Goal: Task Accomplishment & Management: Use online tool/utility

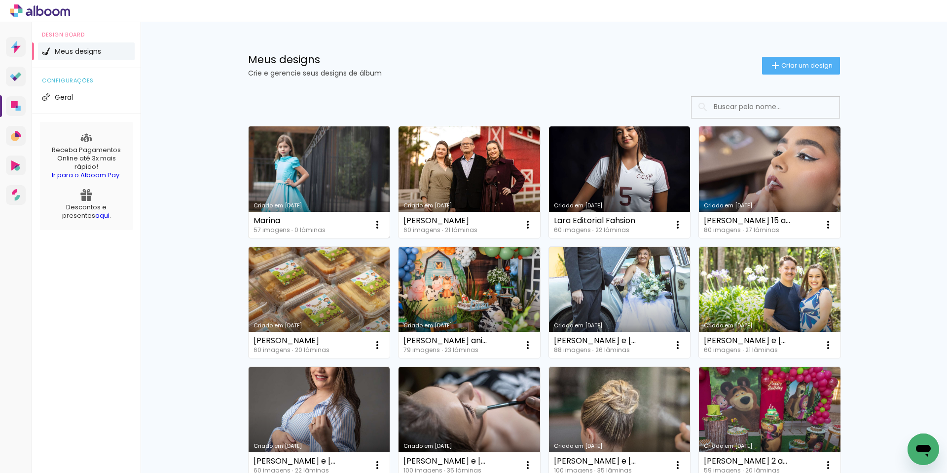
click at [293, 164] on link "Criado em [DATE]" at bounding box center [320, 181] width 142 height 111
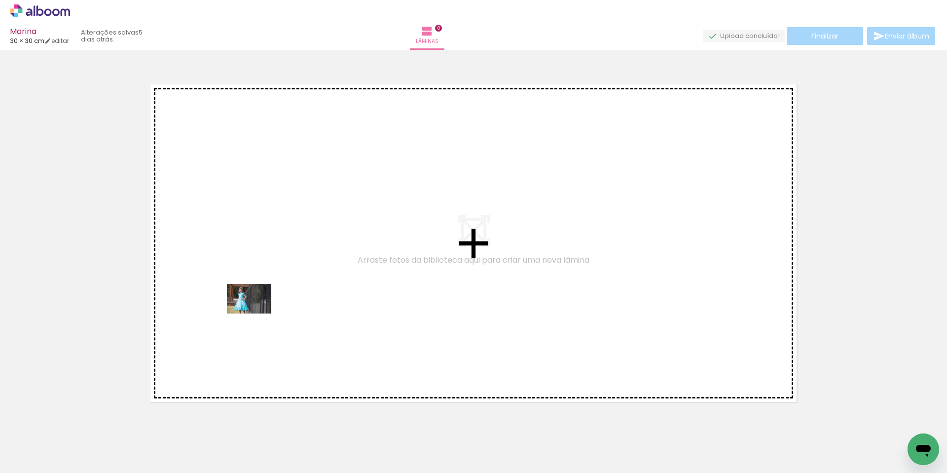
drag, startPoint x: 104, startPoint y: 439, endPoint x: 257, endPoint y: 313, distance: 197.7
click at [257, 313] on quentale-workspace at bounding box center [473, 236] width 947 height 473
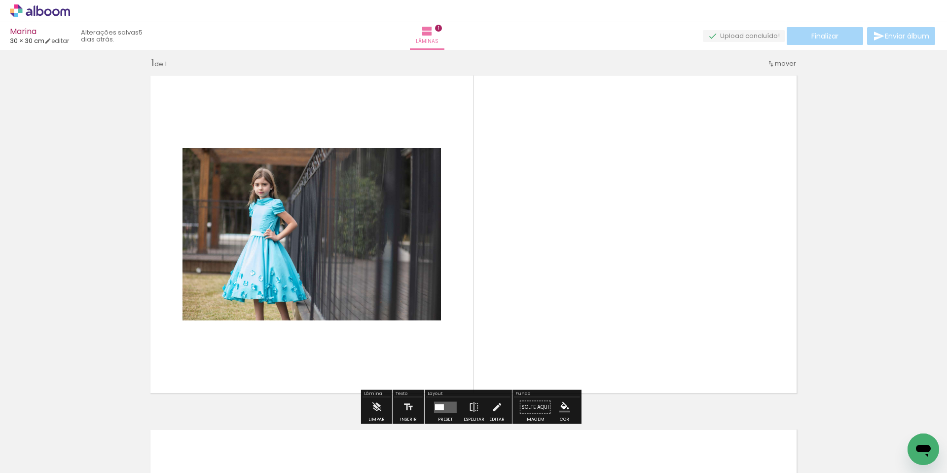
scroll to position [13, 0]
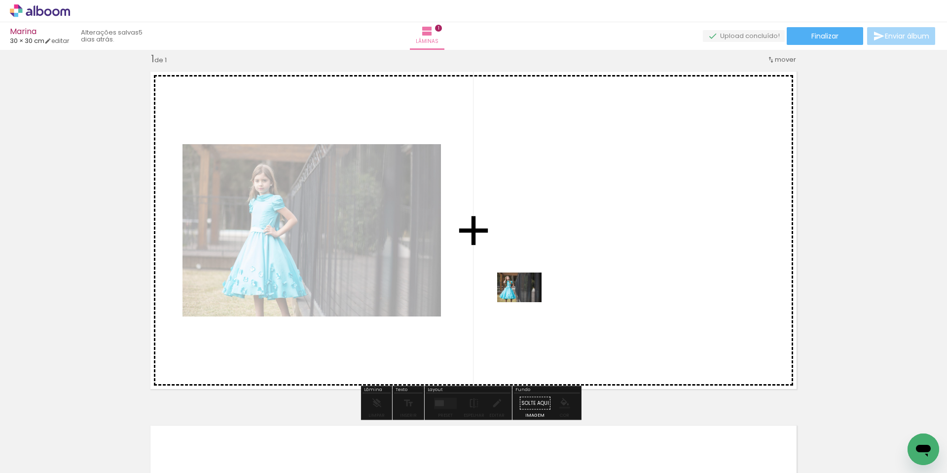
drag, startPoint x: 202, startPoint y: 446, endPoint x: 527, endPoint y: 301, distance: 355.3
click at [527, 301] on quentale-workspace at bounding box center [473, 236] width 947 height 473
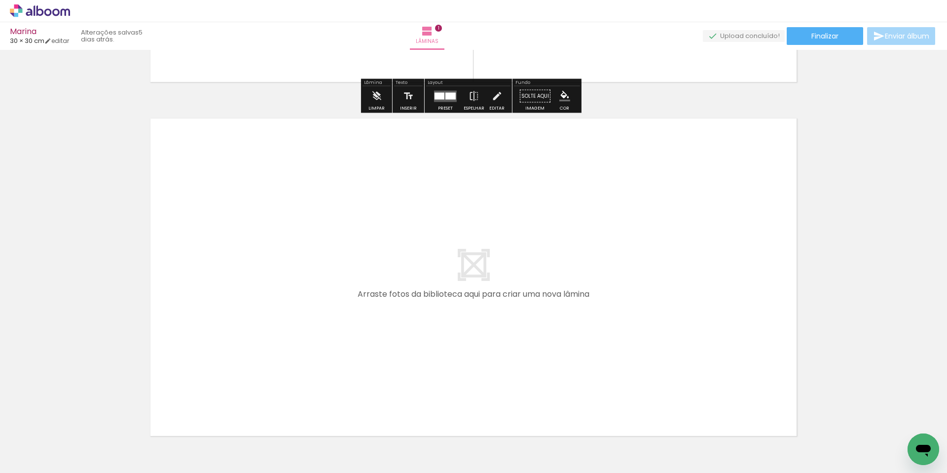
scroll to position [385, 0]
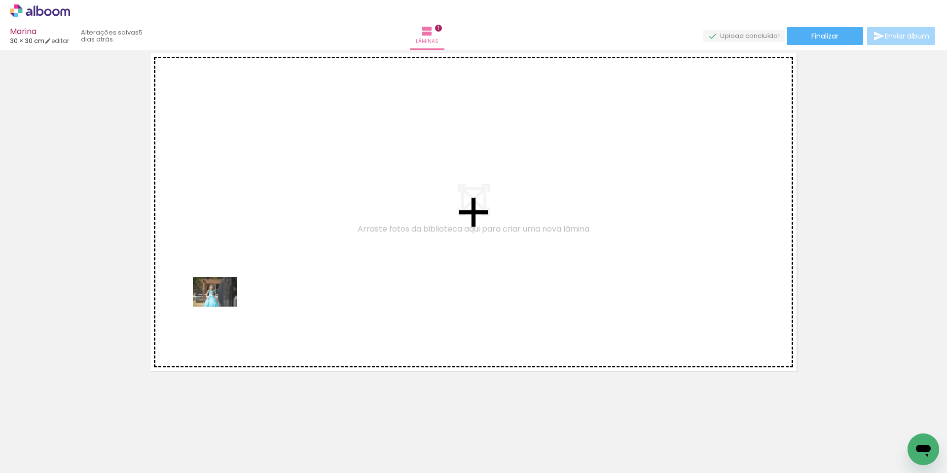
drag, startPoint x: 167, startPoint y: 439, endPoint x: 222, endPoint y: 306, distance: 143.3
click at [222, 306] on quentale-workspace at bounding box center [473, 236] width 947 height 473
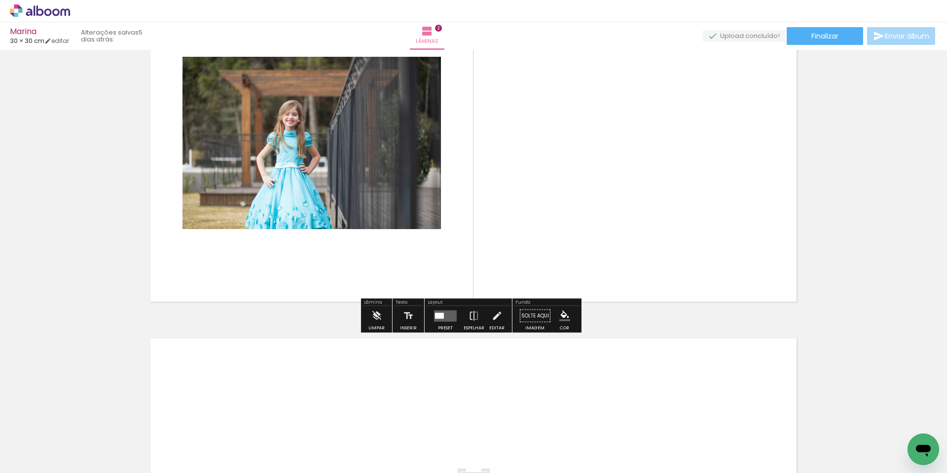
scroll to position [452, 0]
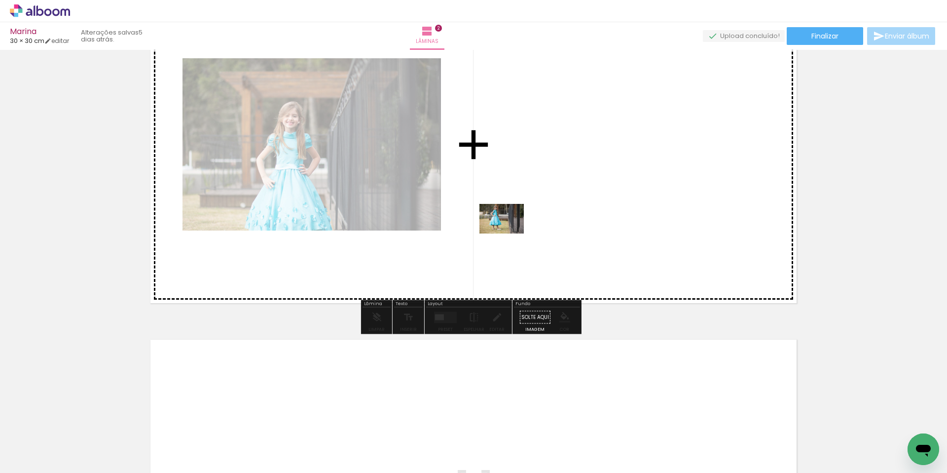
drag, startPoint x: 263, startPoint y: 444, endPoint x: 509, endPoint y: 233, distance: 323.9
click at [509, 233] on quentale-workspace at bounding box center [473, 236] width 947 height 473
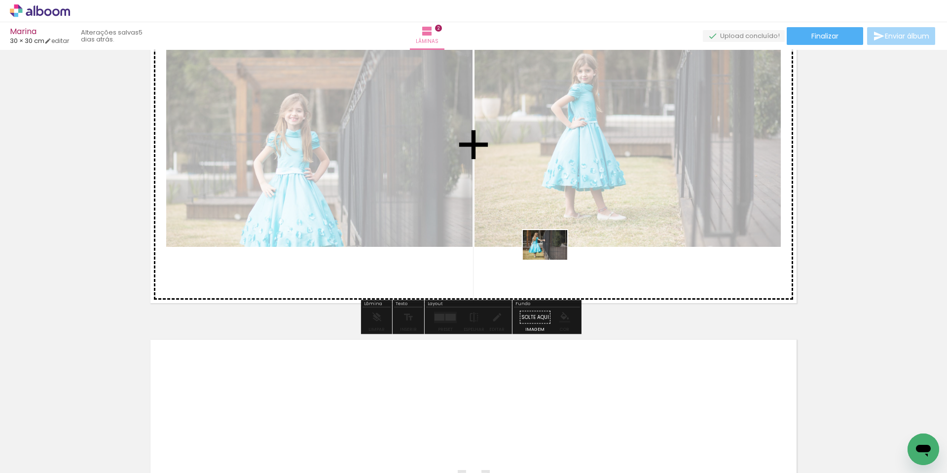
drag, startPoint x: 329, startPoint y: 443, endPoint x: 565, endPoint y: 256, distance: 301.3
click at [565, 256] on quentale-workspace at bounding box center [473, 236] width 947 height 473
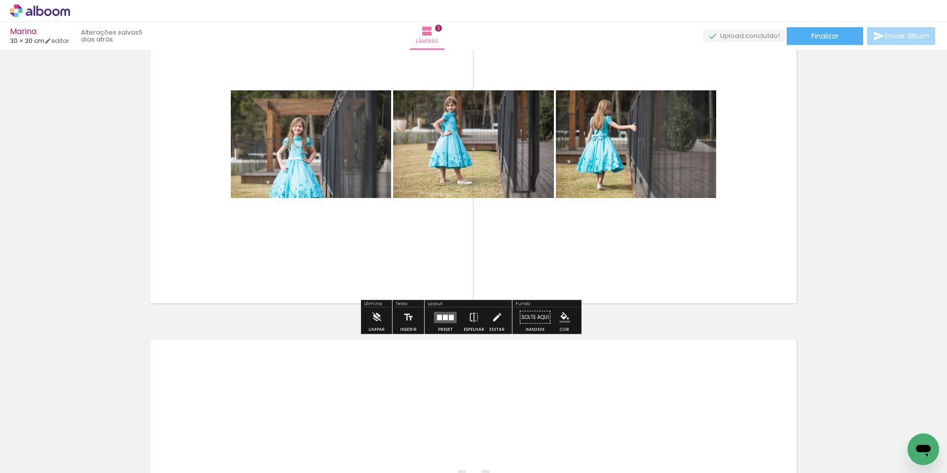
click at [451, 313] on quentale-layouter at bounding box center [445, 316] width 23 height 11
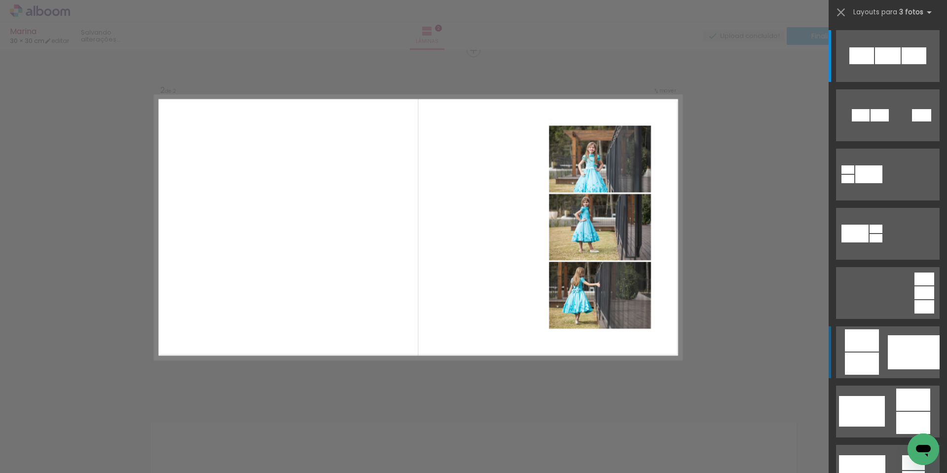
scroll to position [367, 0]
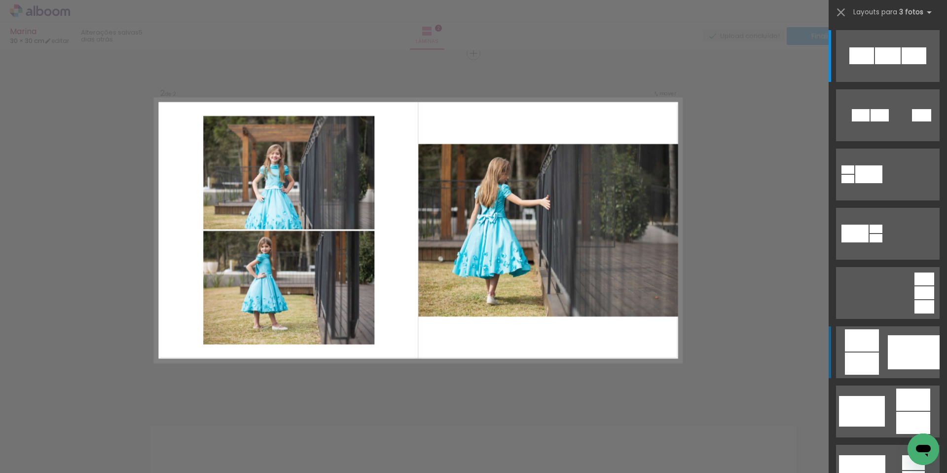
click at [888, 347] on div at bounding box center [914, 352] width 52 height 34
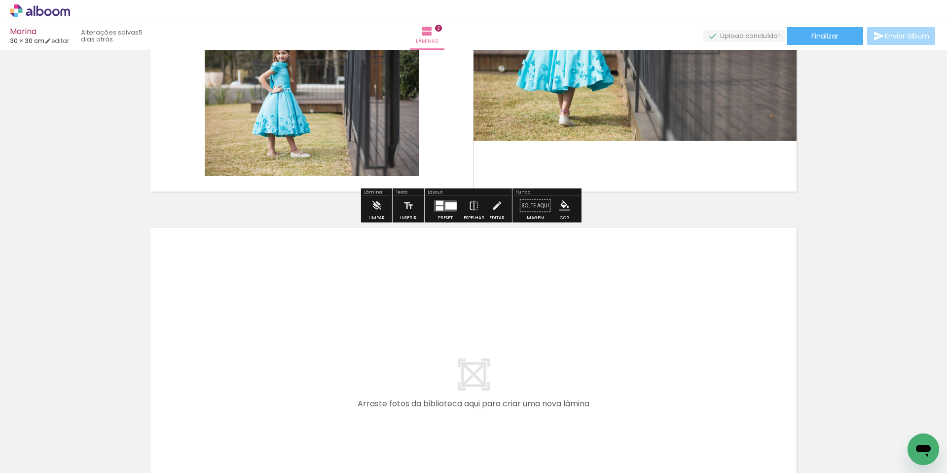
scroll to position [564, 0]
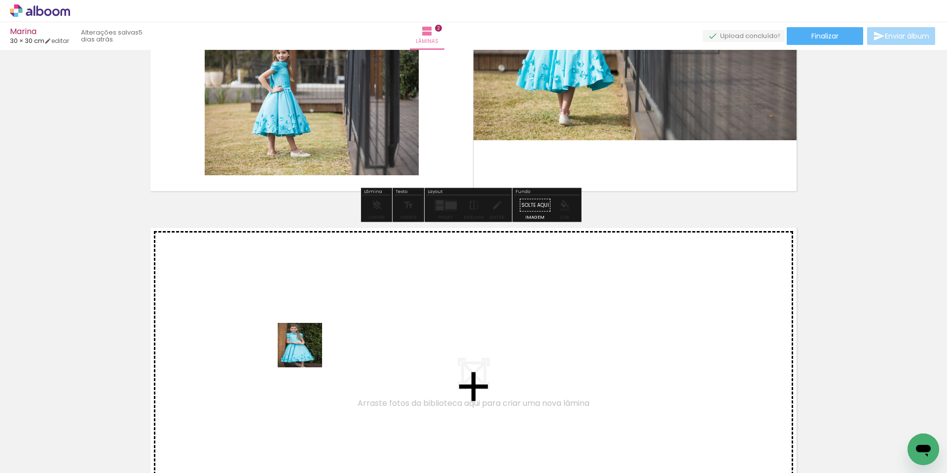
drag, startPoint x: 377, startPoint y: 444, endPoint x: 296, endPoint y: 344, distance: 128.4
click at [296, 344] on quentale-workspace at bounding box center [473, 236] width 947 height 473
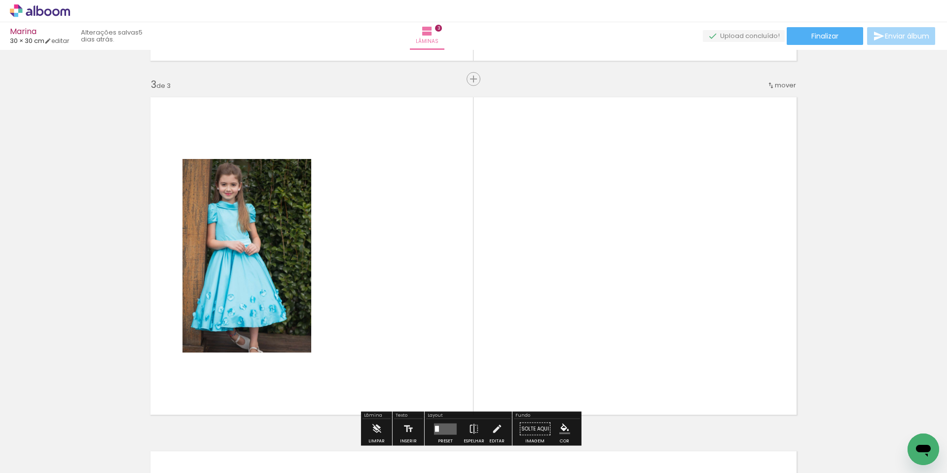
scroll to position [734, 0]
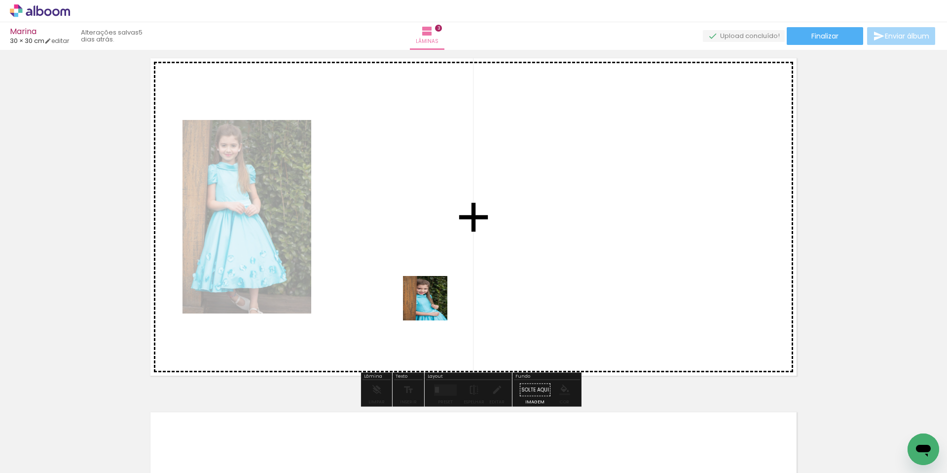
drag, startPoint x: 494, startPoint y: 441, endPoint x: 428, endPoint y: 296, distance: 159.1
click at [428, 296] on quentale-workspace at bounding box center [473, 236] width 947 height 473
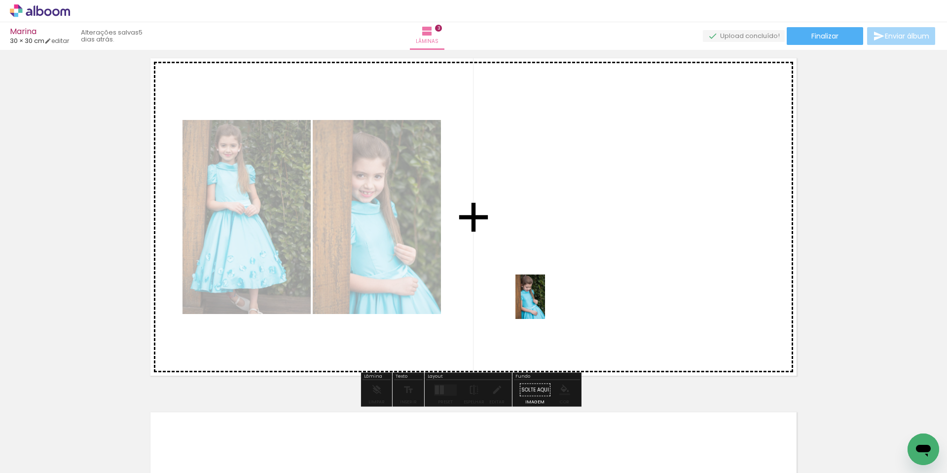
drag, startPoint x: 546, startPoint y: 449, endPoint x: 545, endPoint y: 304, distance: 145.5
click at [545, 304] on quentale-workspace at bounding box center [473, 236] width 947 height 473
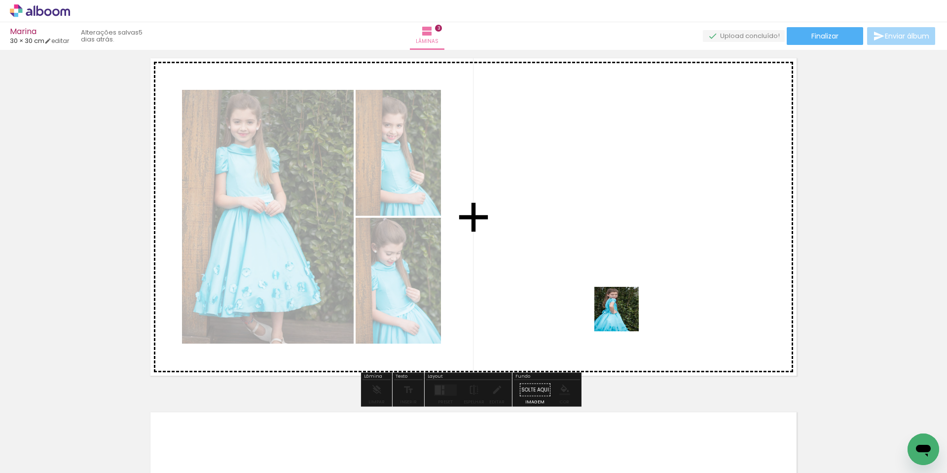
drag, startPoint x: 608, startPoint y: 449, endPoint x: 624, endPoint y: 302, distance: 147.9
click at [624, 302] on quentale-workspace at bounding box center [473, 236] width 947 height 473
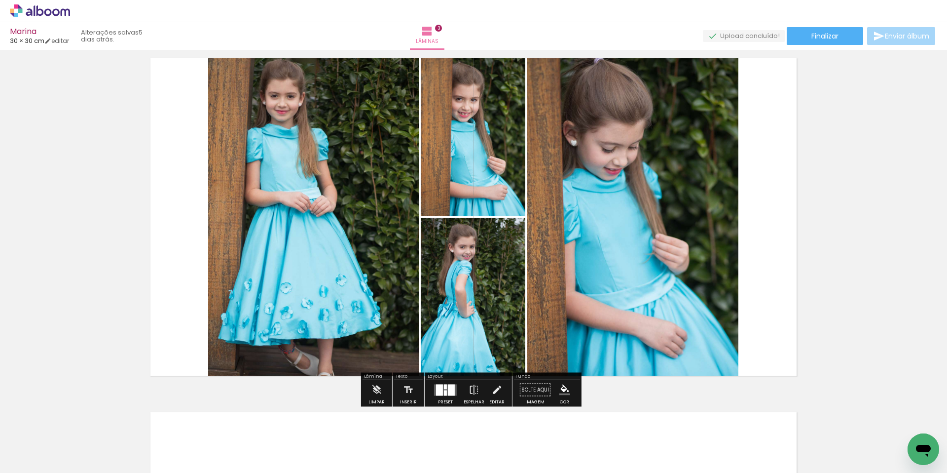
drag, startPoint x: 447, startPoint y: 391, endPoint x: 603, endPoint y: 350, distance: 161.3
click at [448, 391] on div at bounding box center [451, 389] width 7 height 11
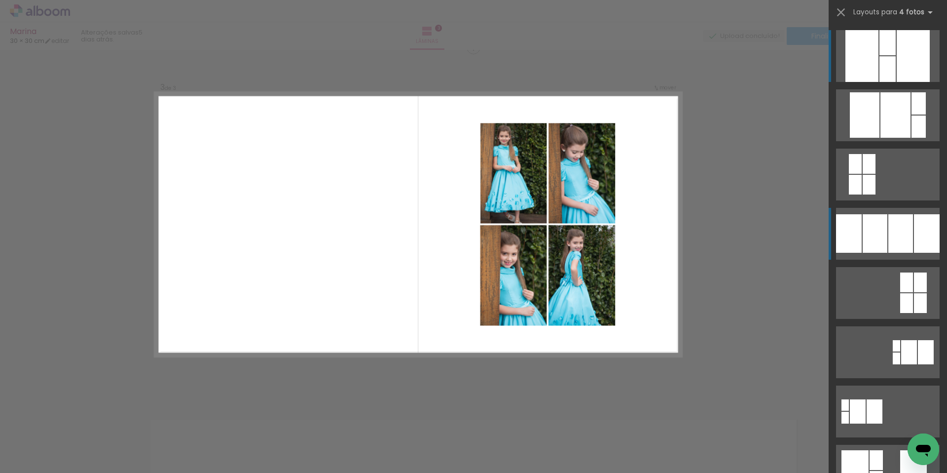
scroll to position [720, 0]
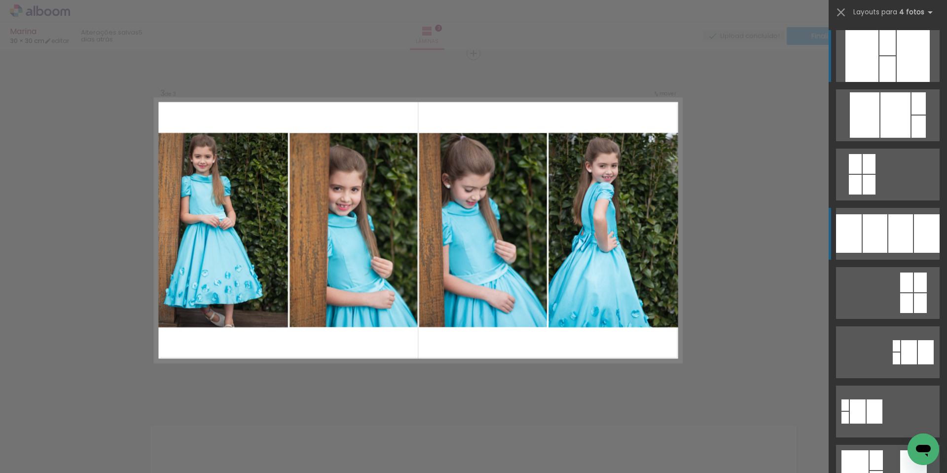
click at [902, 235] on div at bounding box center [900, 233] width 25 height 38
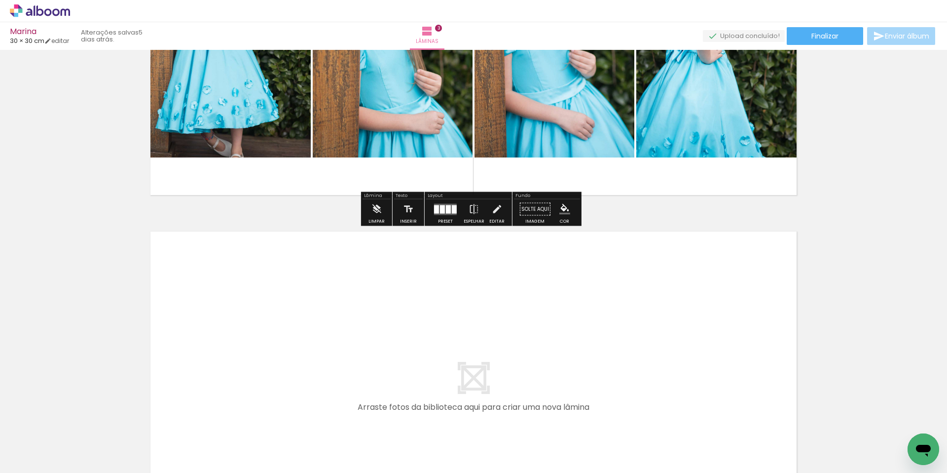
scroll to position [923, 0]
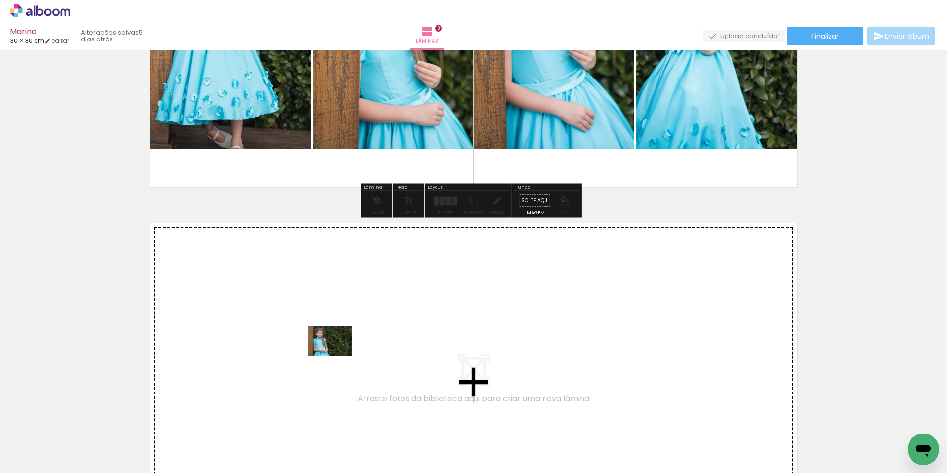
drag, startPoint x: 433, startPoint y: 444, endPoint x: 337, endPoint y: 355, distance: 130.9
click at [337, 355] on quentale-workspace at bounding box center [473, 236] width 947 height 473
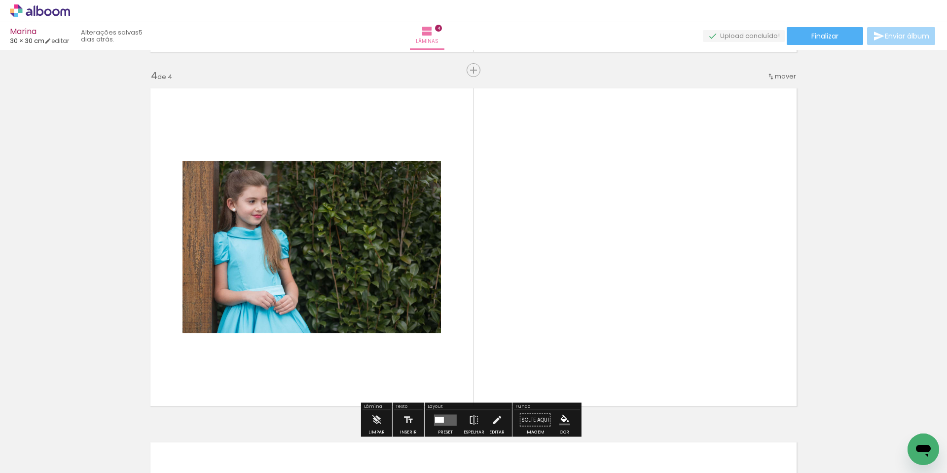
scroll to position [1074, 0]
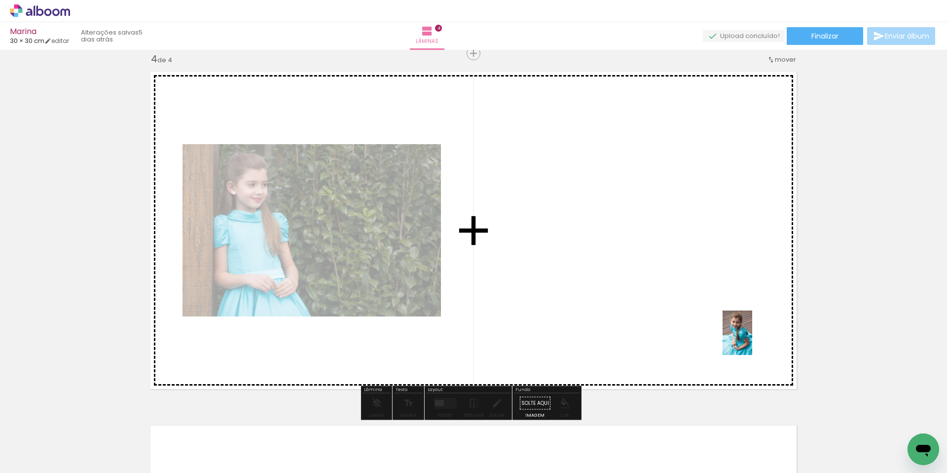
drag, startPoint x: 825, startPoint y: 443, endPoint x: 727, endPoint y: 310, distance: 164.7
click at [732, 316] on quentale-workspace at bounding box center [473, 236] width 947 height 473
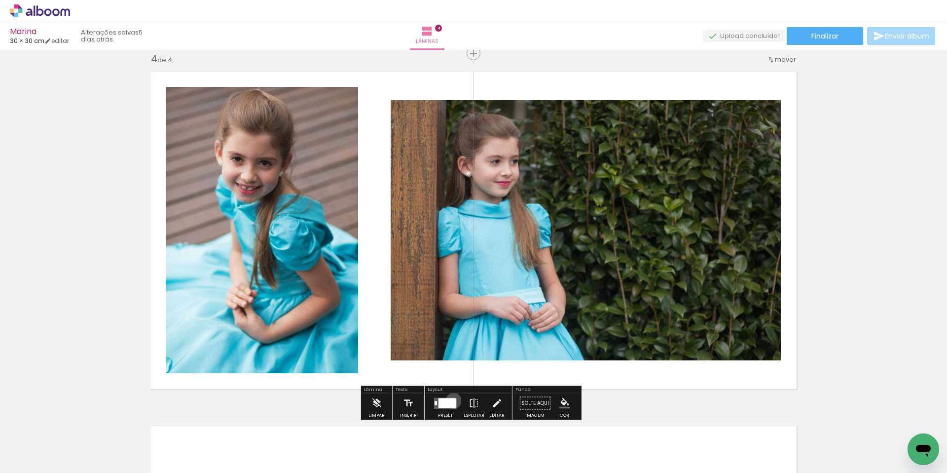
click at [451, 400] on div at bounding box center [447, 403] width 17 height 10
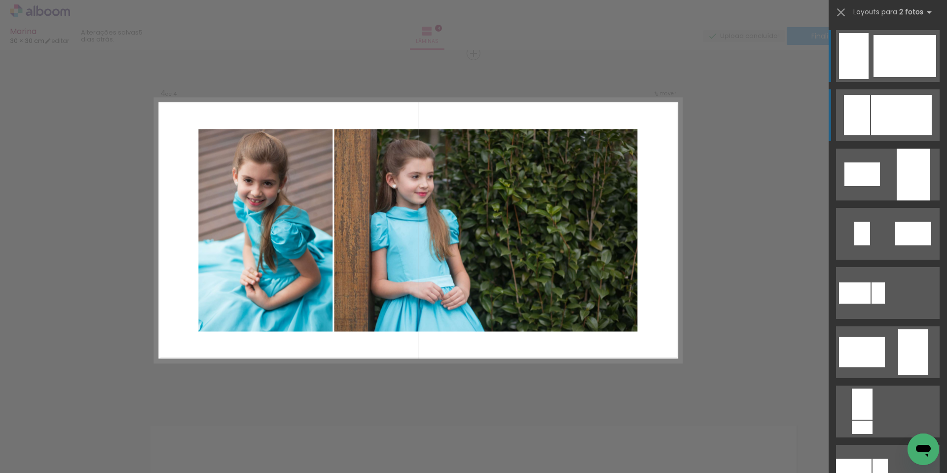
click at [913, 125] on div at bounding box center [901, 115] width 61 height 40
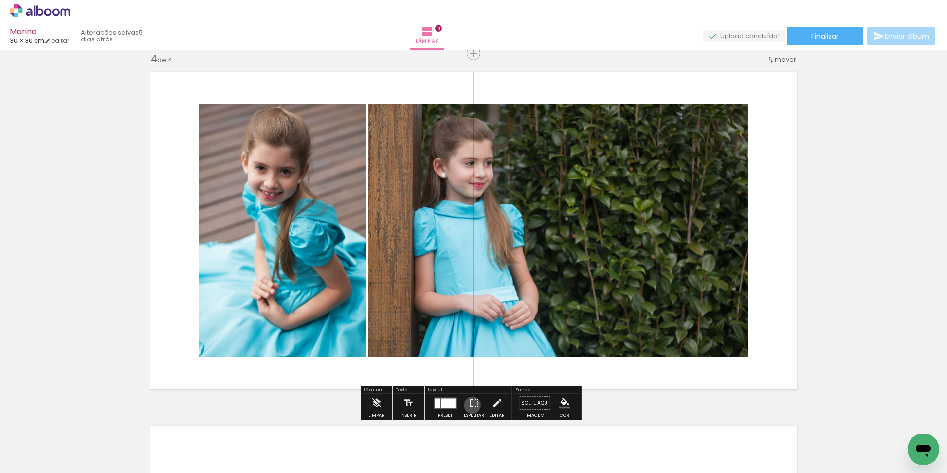
click at [470, 405] on iron-icon at bounding box center [474, 403] width 11 height 20
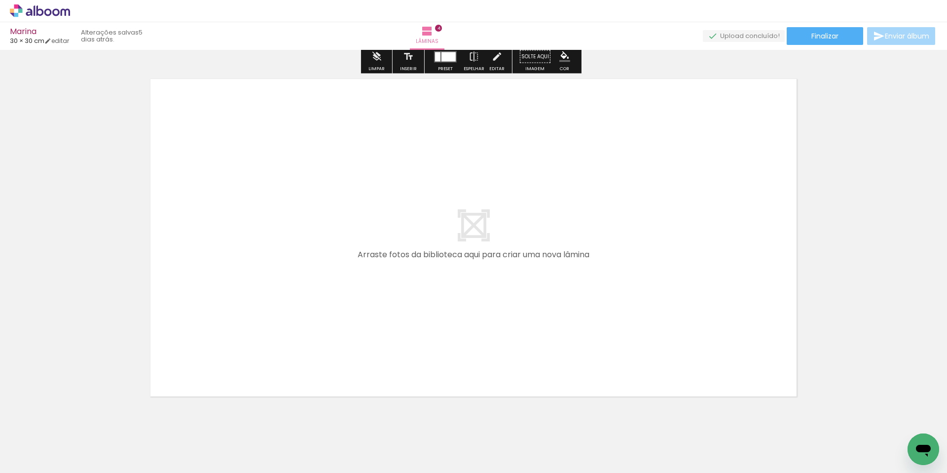
scroll to position [1421, 0]
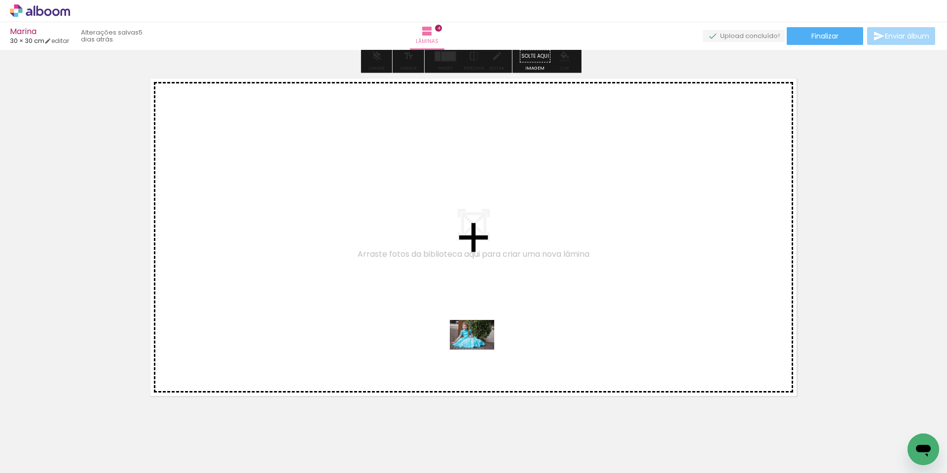
drag, startPoint x: 764, startPoint y: 439, endPoint x: 479, endPoint y: 349, distance: 298.9
click at [479, 349] on quentale-workspace at bounding box center [473, 236] width 947 height 473
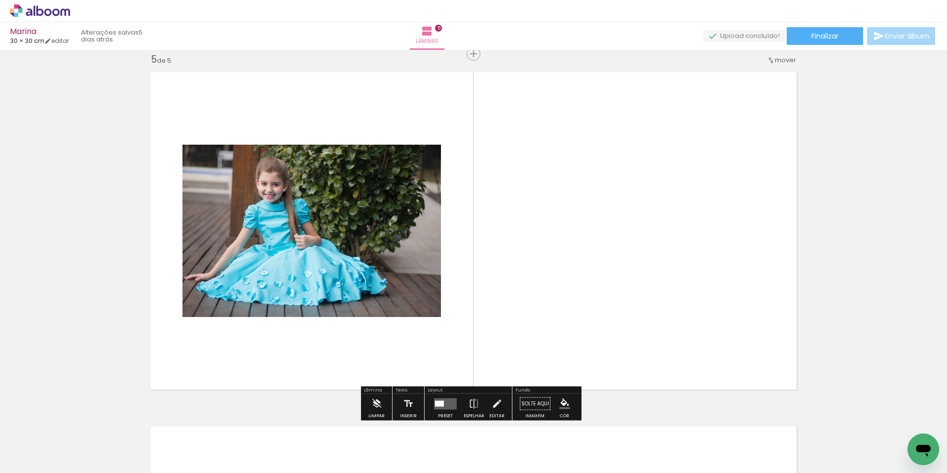
scroll to position [1428, 0]
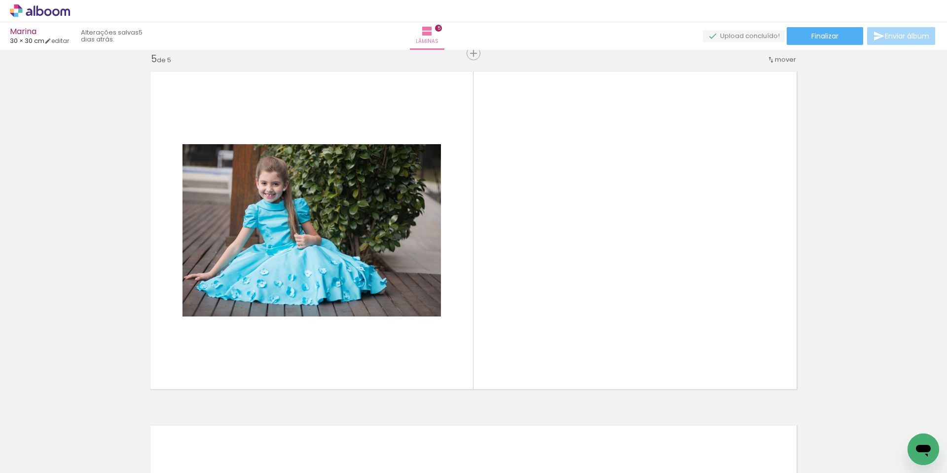
click at [868, 442] on div at bounding box center [872, 439] width 33 height 49
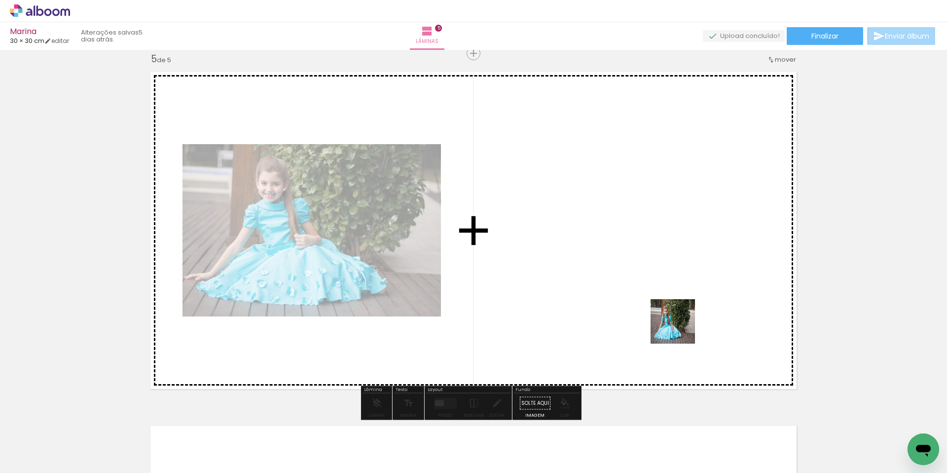
drag, startPoint x: 644, startPoint y: 443, endPoint x: 682, endPoint y: 319, distance: 128.9
click at [682, 319] on quentale-workspace at bounding box center [473, 236] width 947 height 473
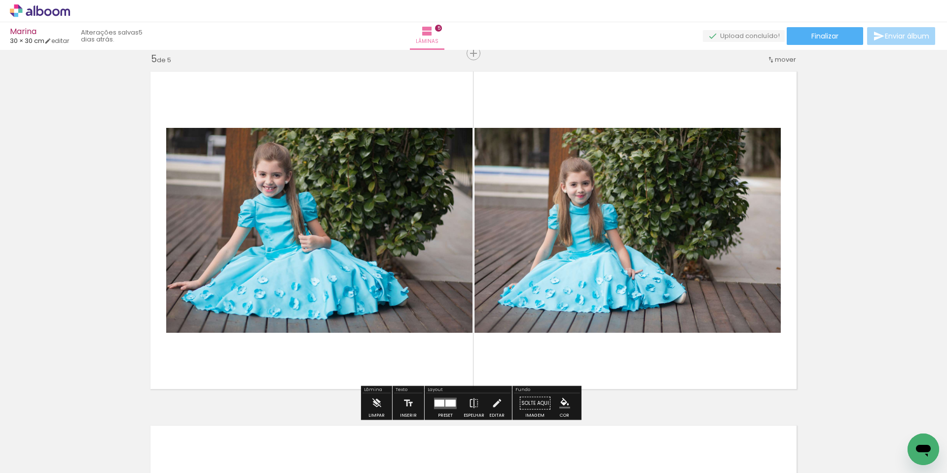
click at [717, 435] on div at bounding box center [706, 439] width 49 height 33
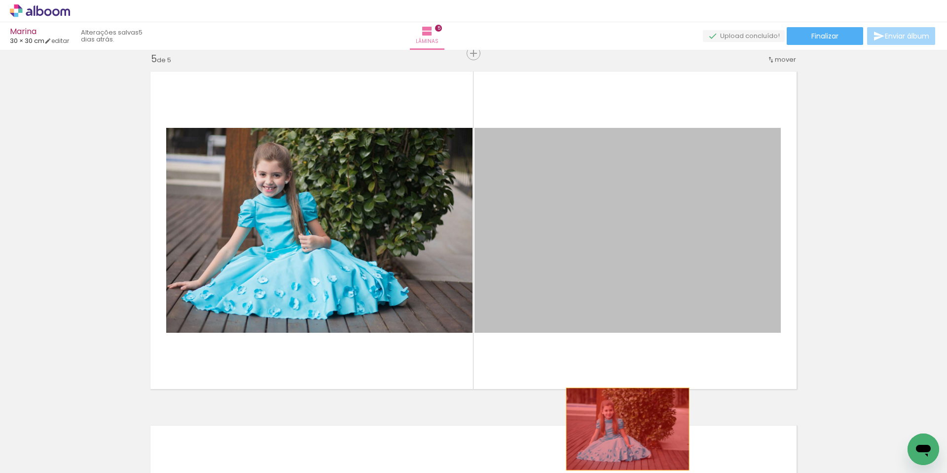
drag, startPoint x: 618, startPoint y: 244, endPoint x: 624, endPoint y: 429, distance: 184.6
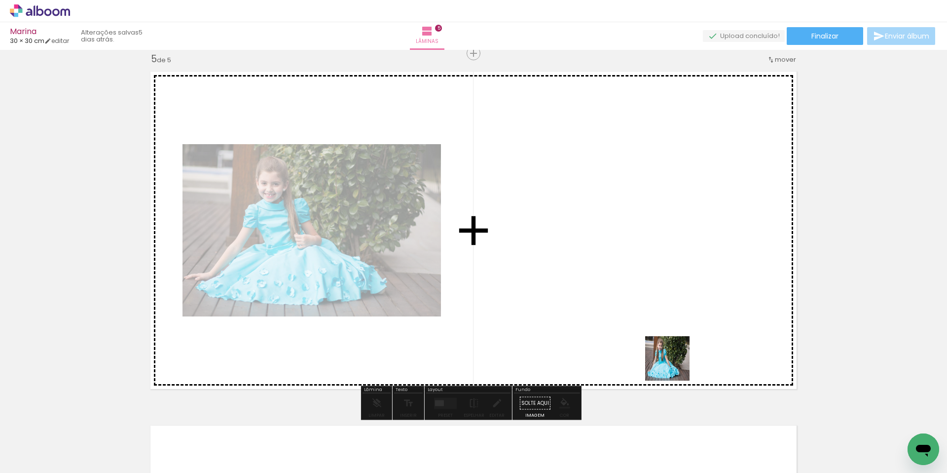
drag, startPoint x: 699, startPoint y: 446, endPoint x: 671, endPoint y: 341, distance: 108.2
click at [671, 341] on quentale-workspace at bounding box center [473, 236] width 947 height 473
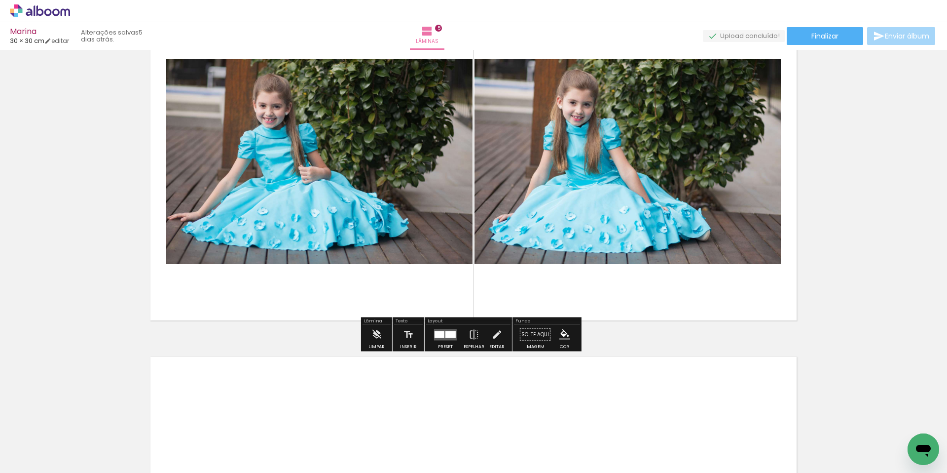
scroll to position [1495, 0]
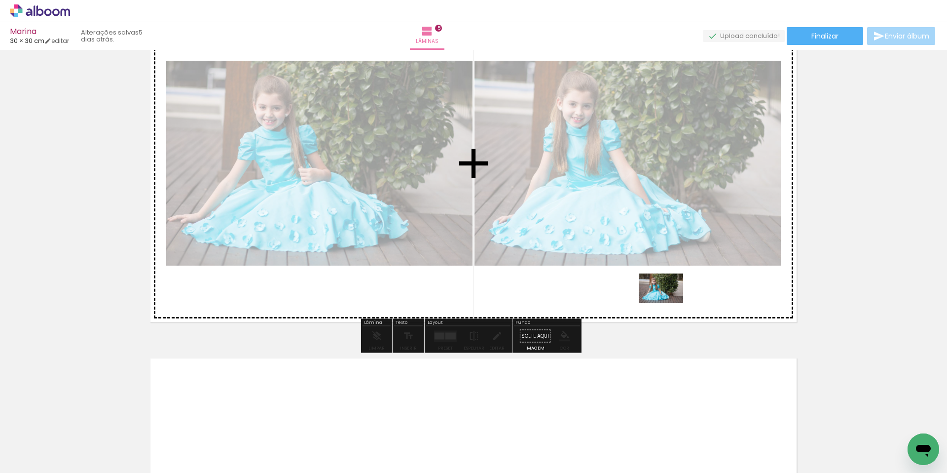
drag, startPoint x: 663, startPoint y: 440, endPoint x: 668, endPoint y: 302, distance: 137.8
click at [668, 302] on quentale-workspace at bounding box center [473, 236] width 947 height 473
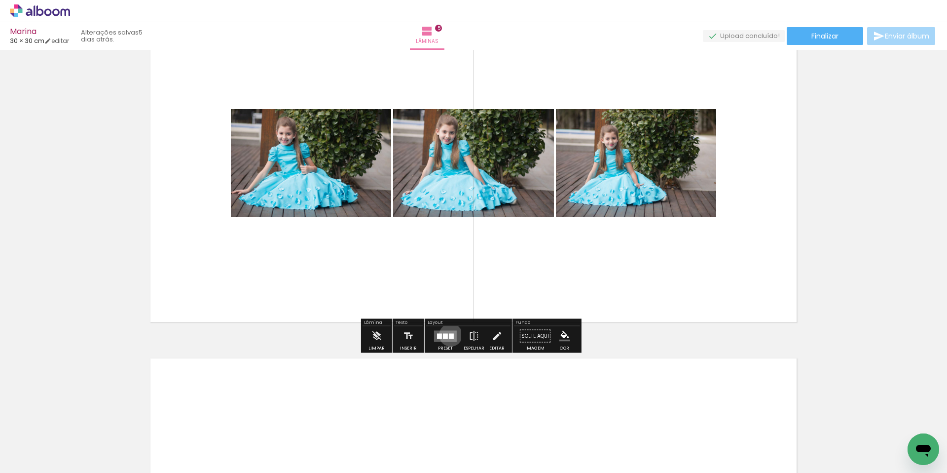
drag, startPoint x: 448, startPoint y: 334, endPoint x: 668, endPoint y: 290, distance: 224.5
click at [449, 334] on div at bounding box center [451, 335] width 5 height 5
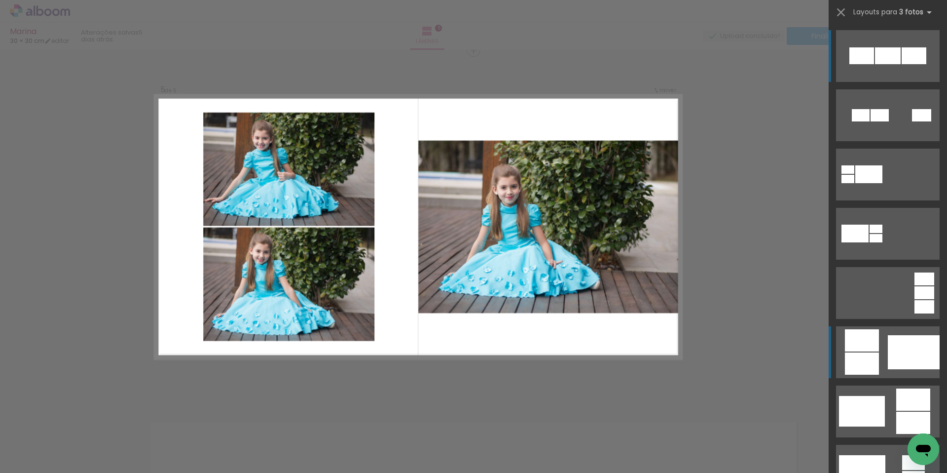
scroll to position [1428, 0]
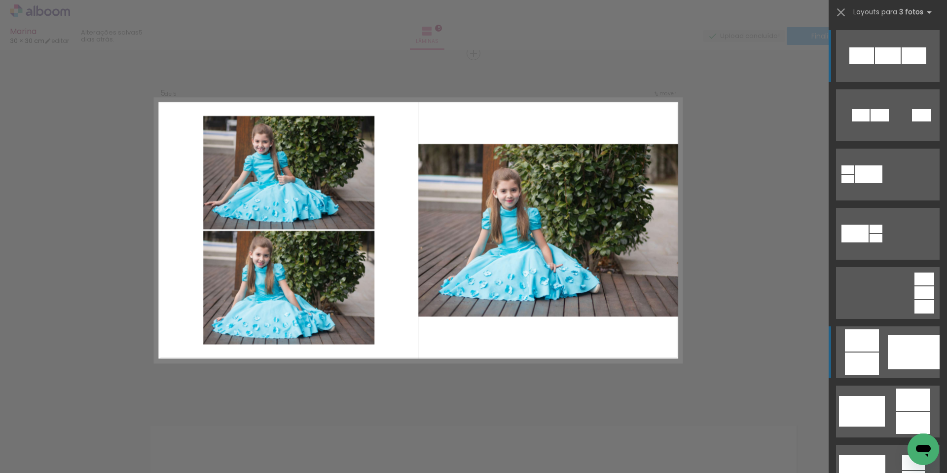
click at [902, 353] on div at bounding box center [914, 352] width 52 height 34
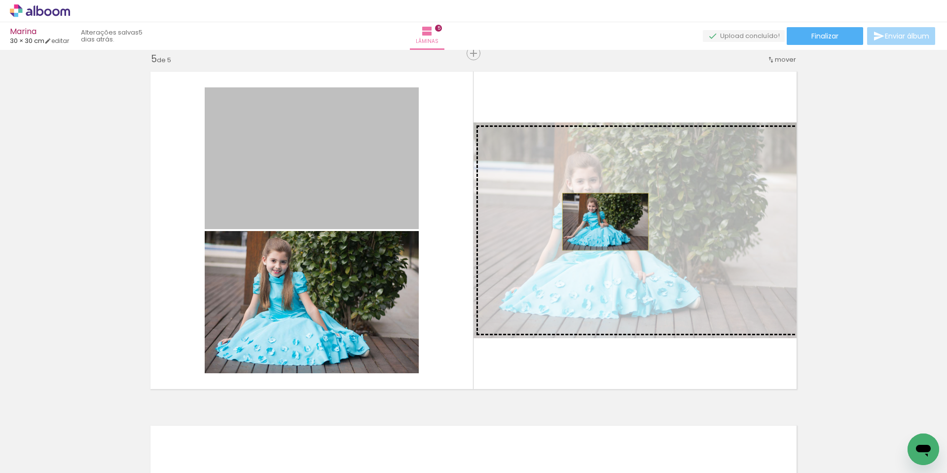
drag, startPoint x: 379, startPoint y: 168, endPoint x: 602, endPoint y: 222, distance: 228.8
click at [0, 0] on slot at bounding box center [0, 0] width 0 height 0
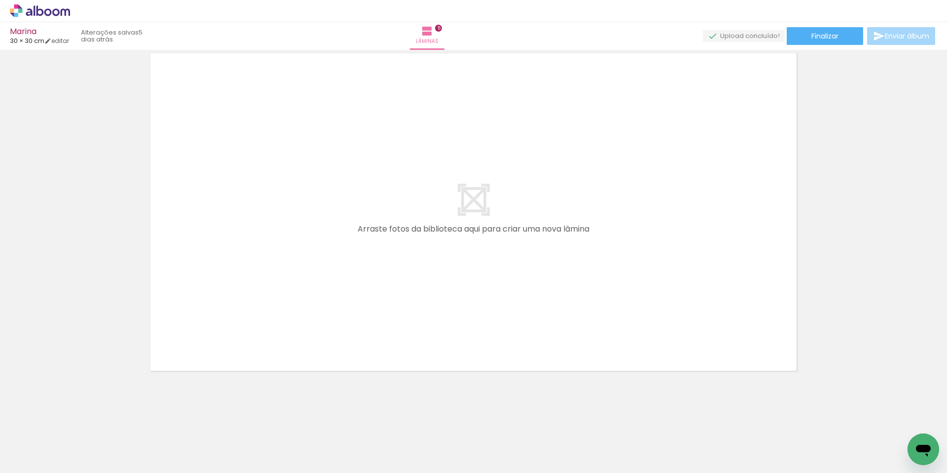
scroll to position [0, 680]
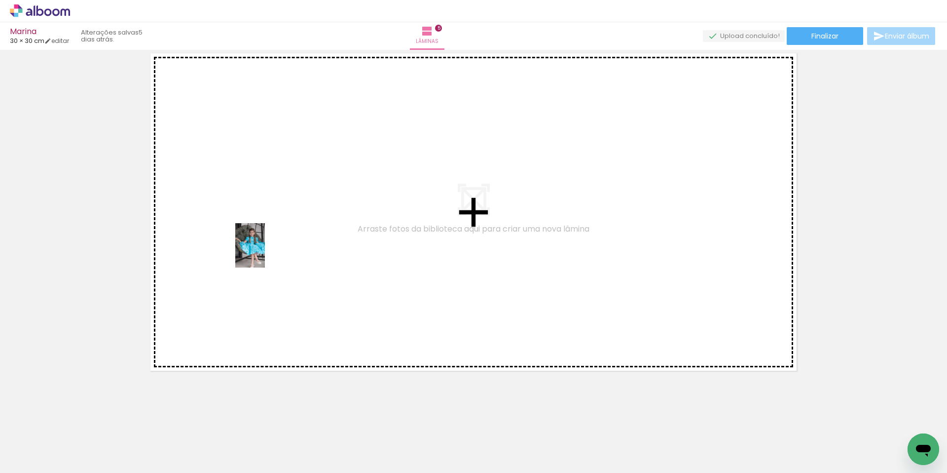
drag, startPoint x: 202, startPoint y: 442, endPoint x: 265, endPoint y: 253, distance: 199.5
click at [265, 253] on quentale-workspace at bounding box center [473, 236] width 947 height 473
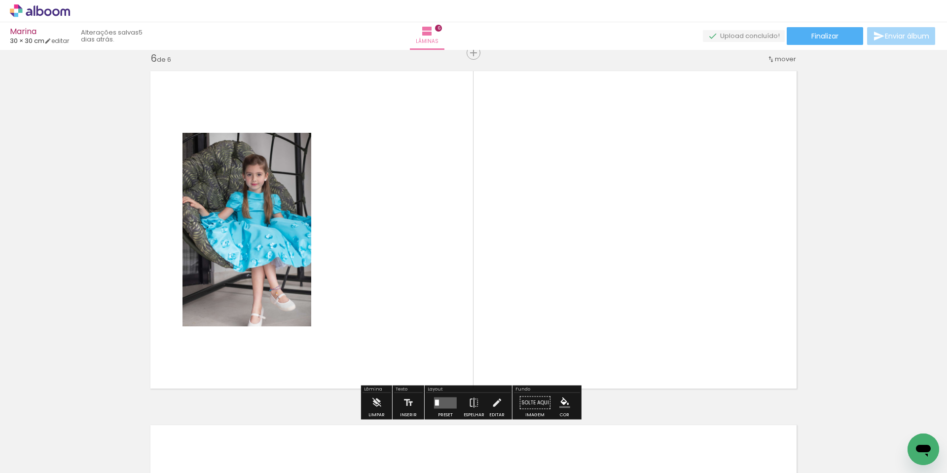
scroll to position [1781, 0]
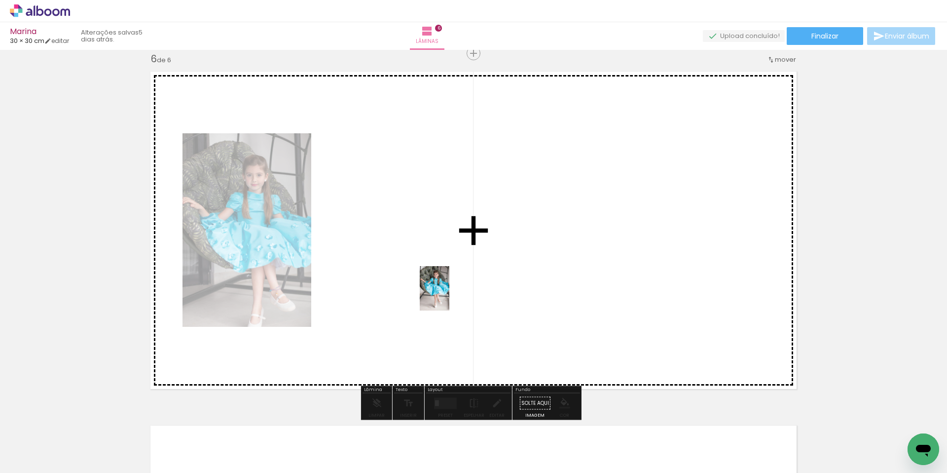
drag, startPoint x: 259, startPoint y: 443, endPoint x: 449, endPoint y: 295, distance: 240.9
click at [449, 295] on quentale-workspace at bounding box center [473, 236] width 947 height 473
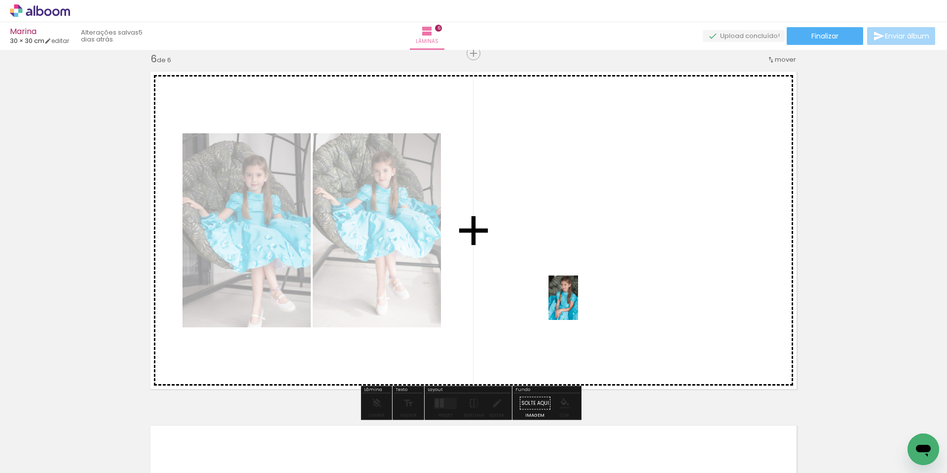
drag, startPoint x: 414, startPoint y: 449, endPoint x: 578, endPoint y: 305, distance: 218.5
click at [578, 305] on quentale-workspace at bounding box center [473, 236] width 947 height 473
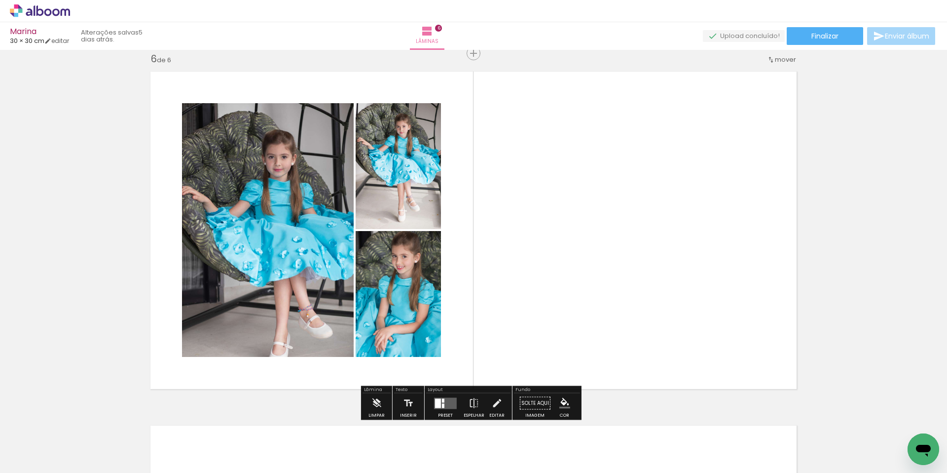
drag, startPoint x: 445, startPoint y: 404, endPoint x: 737, endPoint y: 311, distance: 305.8
click at [445, 404] on quentale-layouter at bounding box center [445, 402] width 23 height 11
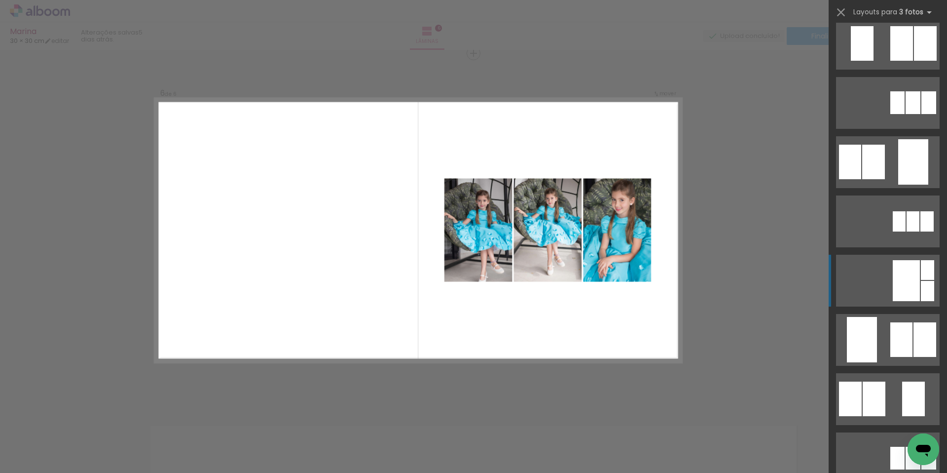
scroll to position [87, 0]
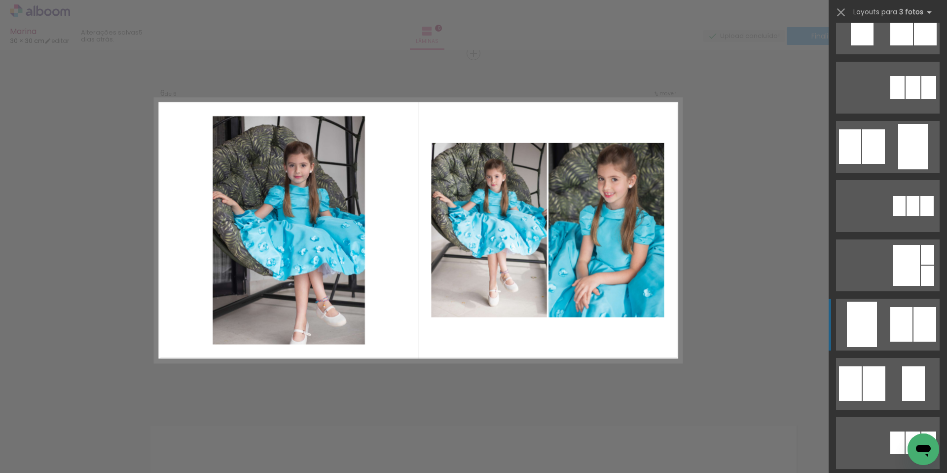
click at [903, 320] on div at bounding box center [901, 324] width 22 height 35
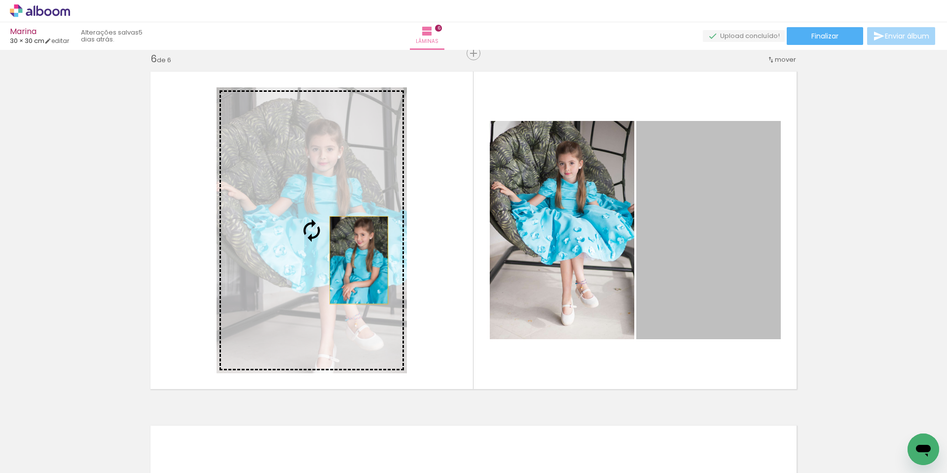
drag, startPoint x: 696, startPoint y: 259, endPoint x: 355, endPoint y: 260, distance: 340.9
click at [0, 0] on slot at bounding box center [0, 0] width 0 height 0
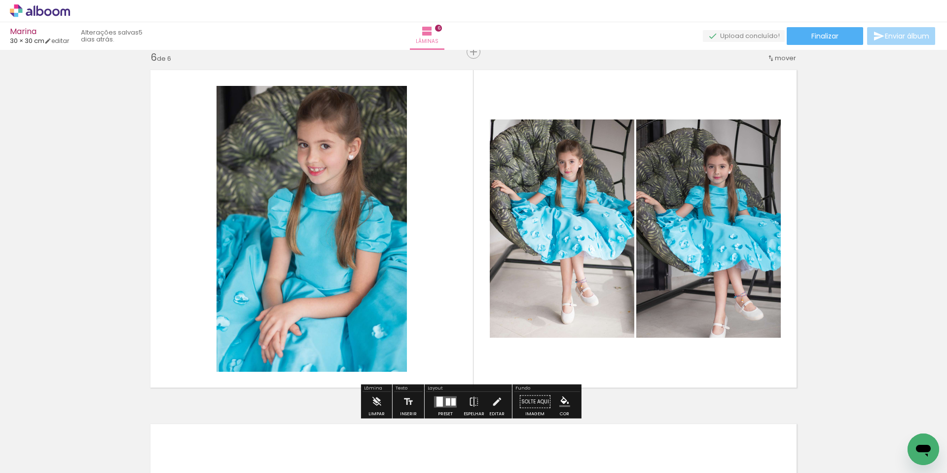
scroll to position [1783, 0]
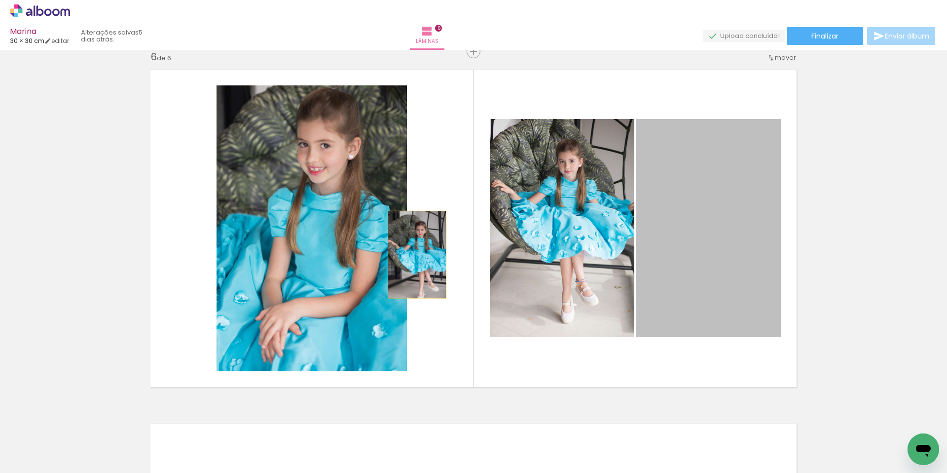
drag, startPoint x: 669, startPoint y: 240, endPoint x: 303, endPoint y: 255, distance: 365.8
click at [0, 0] on slot at bounding box center [0, 0] width 0 height 0
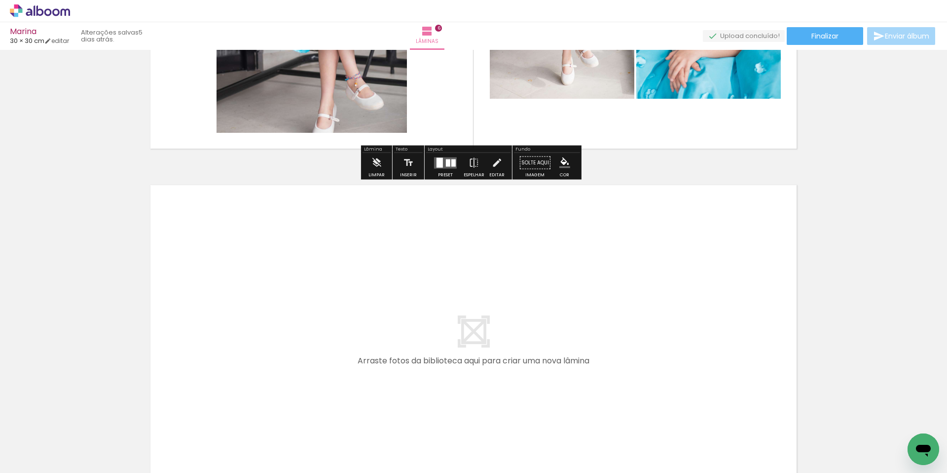
scroll to position [2145, 0]
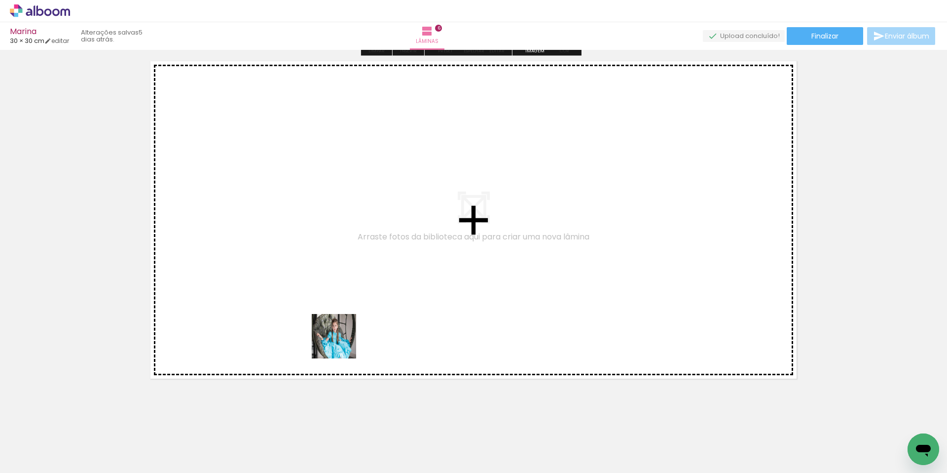
drag, startPoint x: 323, startPoint y: 425, endPoint x: 338, endPoint y: 318, distance: 108.6
click at [338, 318] on quentale-workspace at bounding box center [473, 236] width 947 height 473
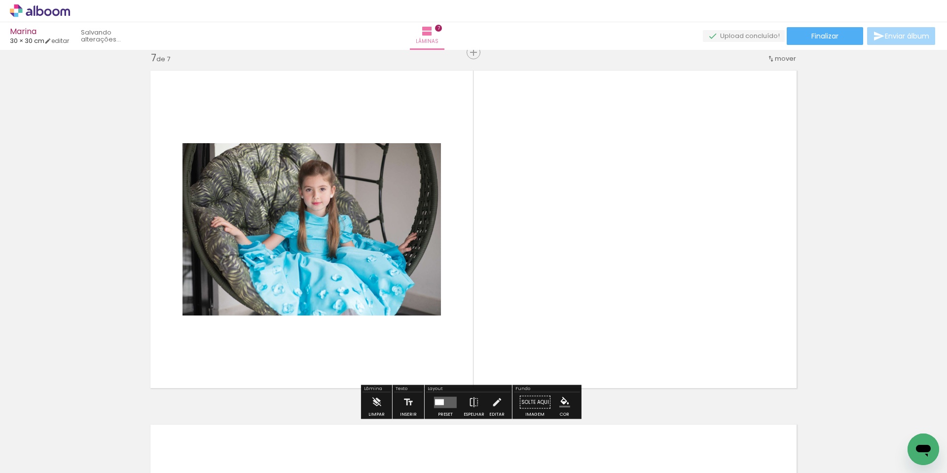
scroll to position [2135, 0]
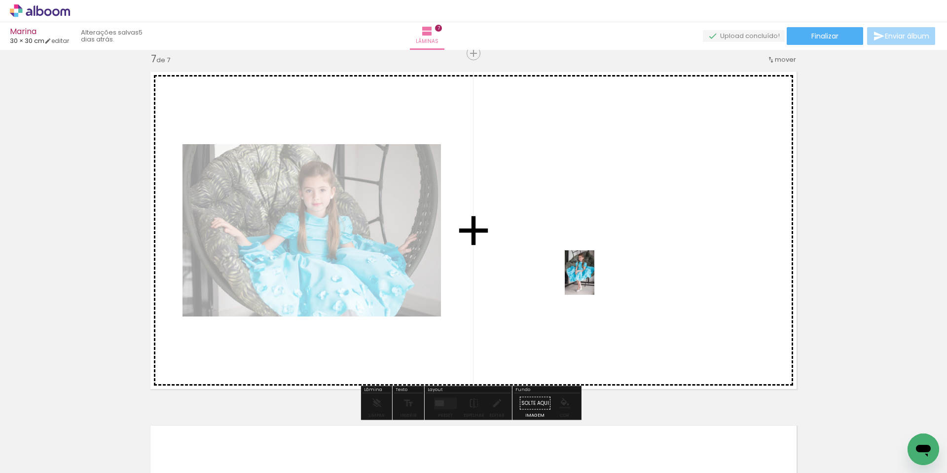
drag, startPoint x: 373, startPoint y: 439, endPoint x: 594, endPoint y: 280, distance: 272.9
click at [594, 280] on quentale-workspace at bounding box center [473, 236] width 947 height 473
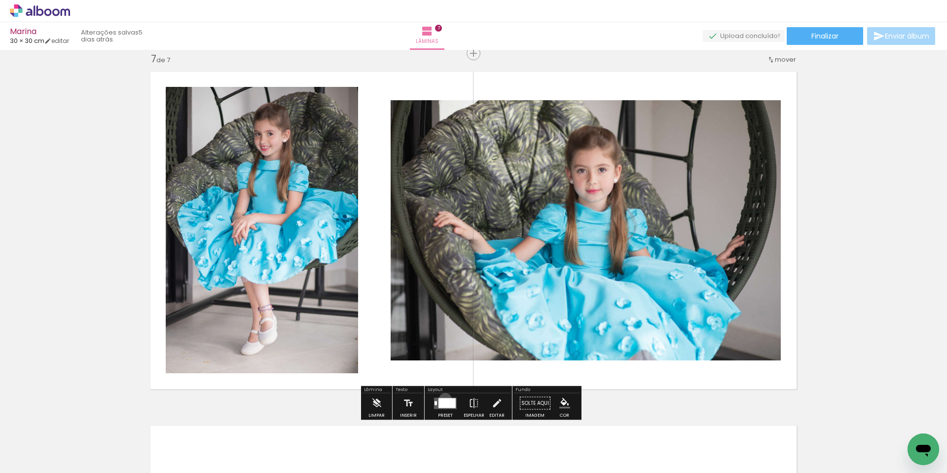
drag, startPoint x: 443, startPoint y: 399, endPoint x: 841, endPoint y: 265, distance: 420.1
click at [443, 399] on div at bounding box center [447, 403] width 17 height 10
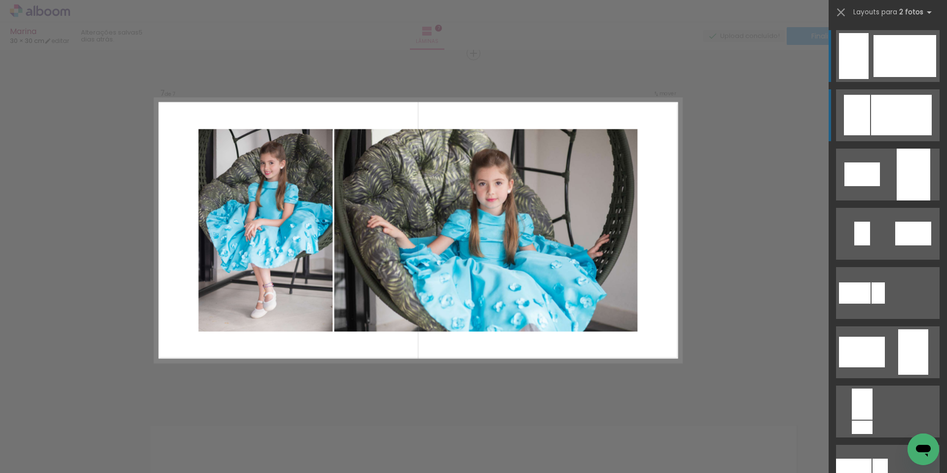
click at [901, 114] on div at bounding box center [901, 115] width 61 height 40
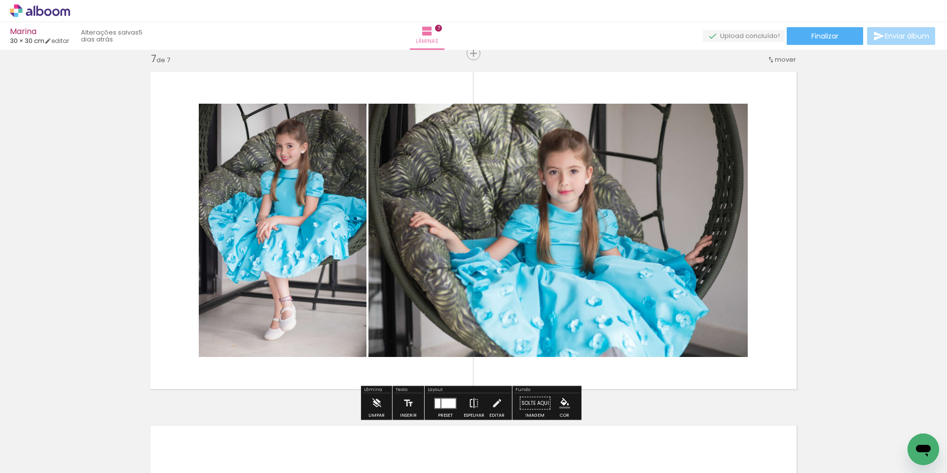
click at [476, 405] on iron-icon at bounding box center [474, 403] width 11 height 20
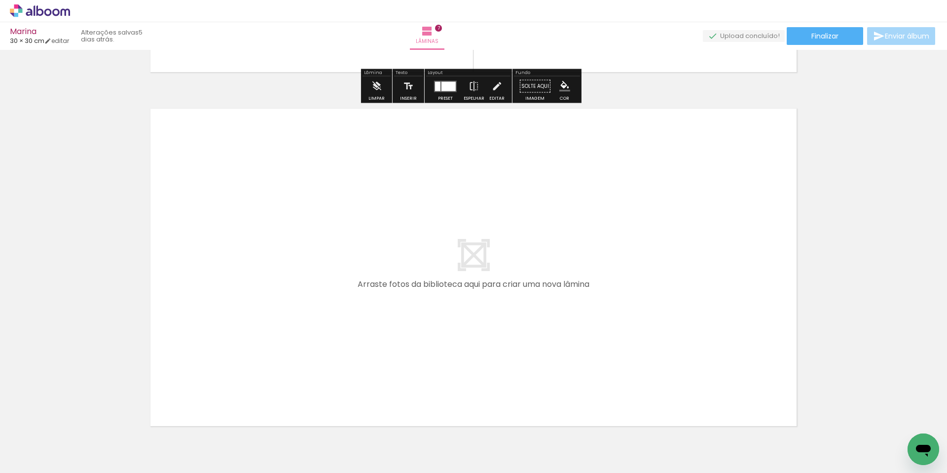
scroll to position [2470, 0]
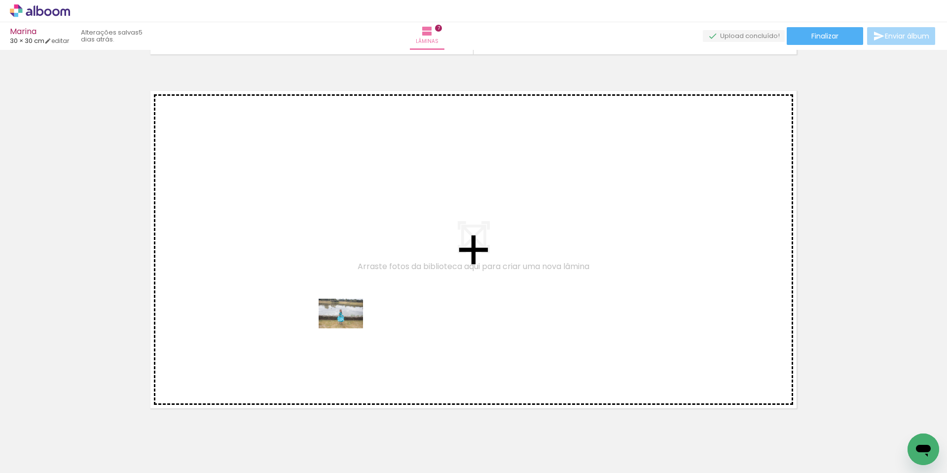
drag, startPoint x: 473, startPoint y: 452, endPoint x: 348, endPoint y: 328, distance: 175.8
click at [348, 328] on quentale-workspace at bounding box center [473, 236] width 947 height 473
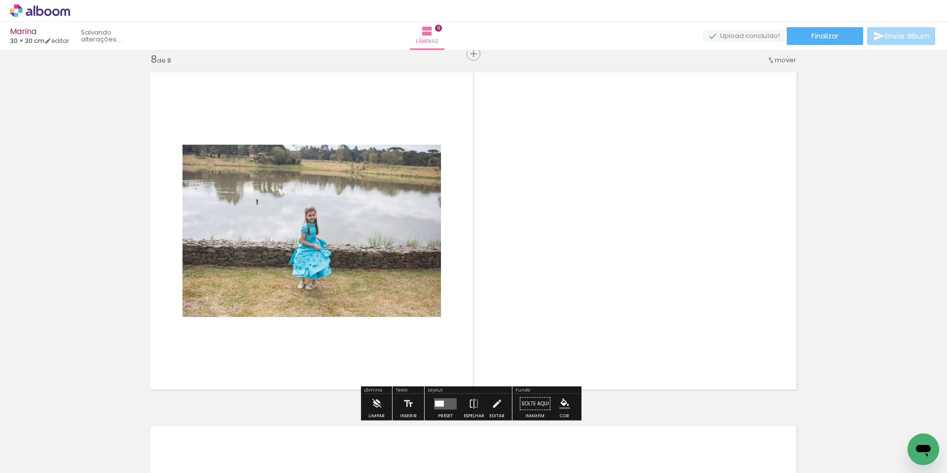
scroll to position [2489, 0]
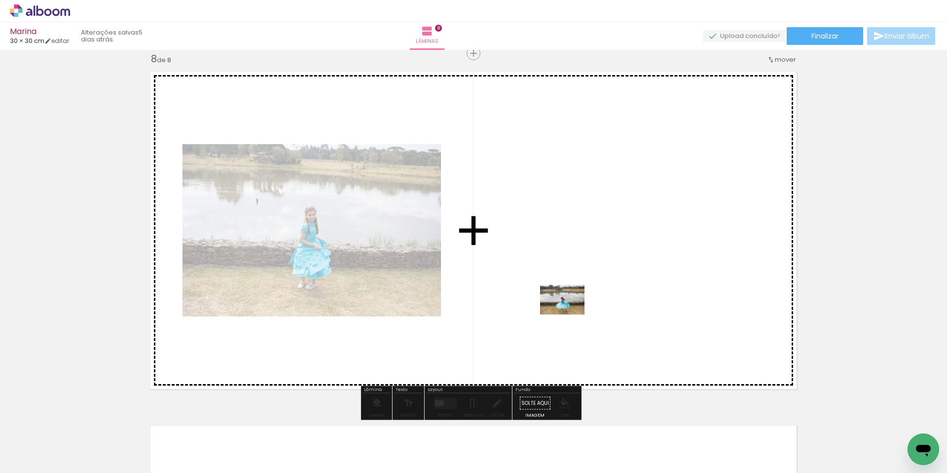
drag, startPoint x: 529, startPoint y: 442, endPoint x: 570, endPoint y: 314, distance: 133.6
click at [570, 314] on quentale-workspace at bounding box center [473, 236] width 947 height 473
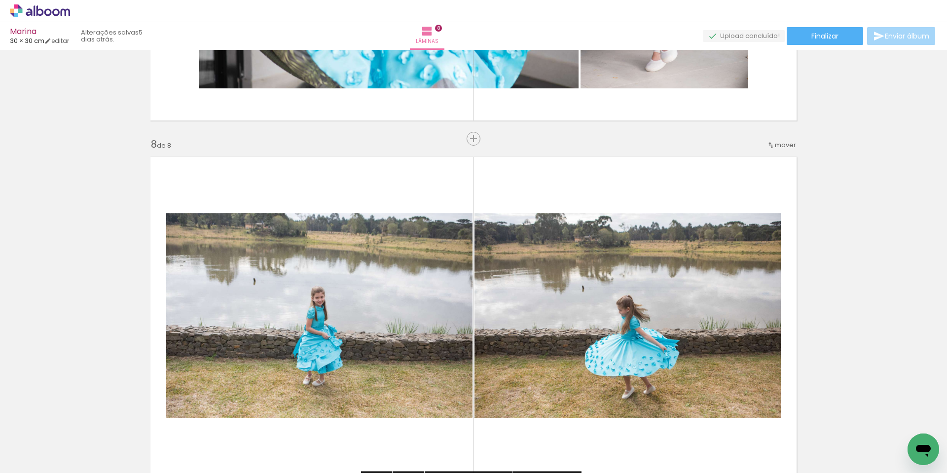
scroll to position [2409, 0]
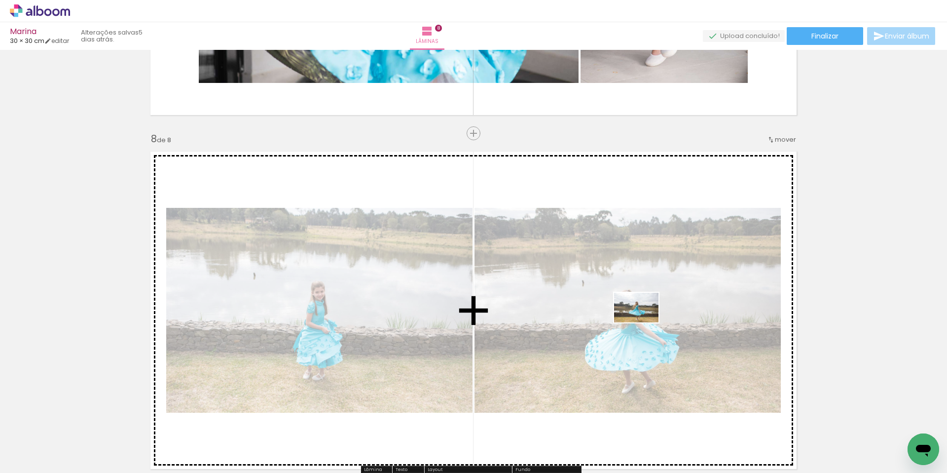
drag, startPoint x: 646, startPoint y: 446, endPoint x: 644, endPoint y: 322, distance: 123.8
click at [644, 322] on quentale-workspace at bounding box center [473, 236] width 947 height 473
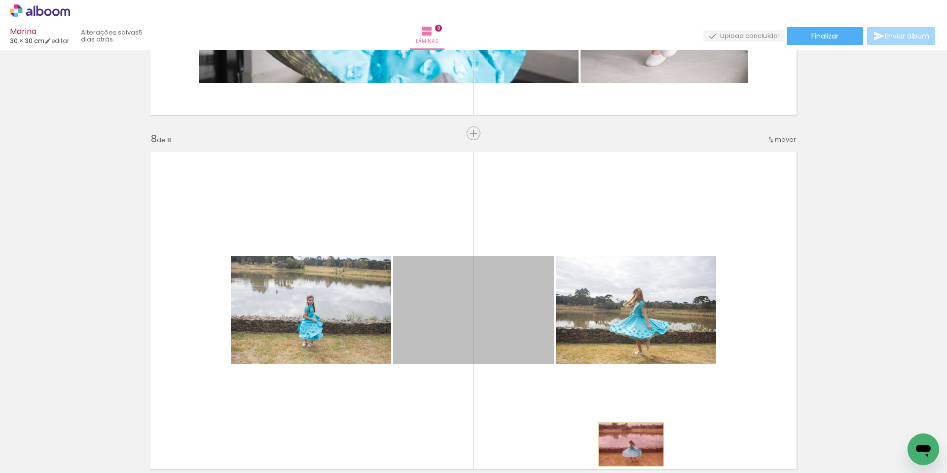
drag, startPoint x: 483, startPoint y: 323, endPoint x: 627, endPoint y: 443, distance: 187.0
click at [628, 444] on quentale-workspace at bounding box center [473, 236] width 947 height 473
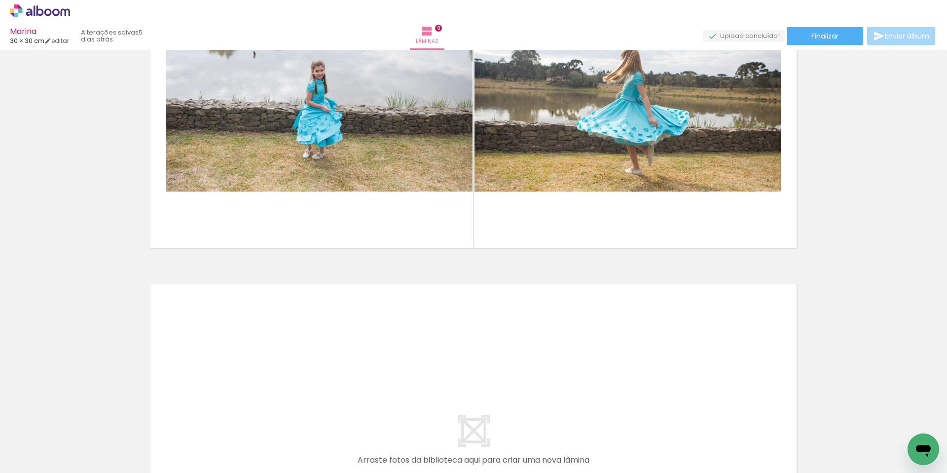
scroll to position [2777, 0]
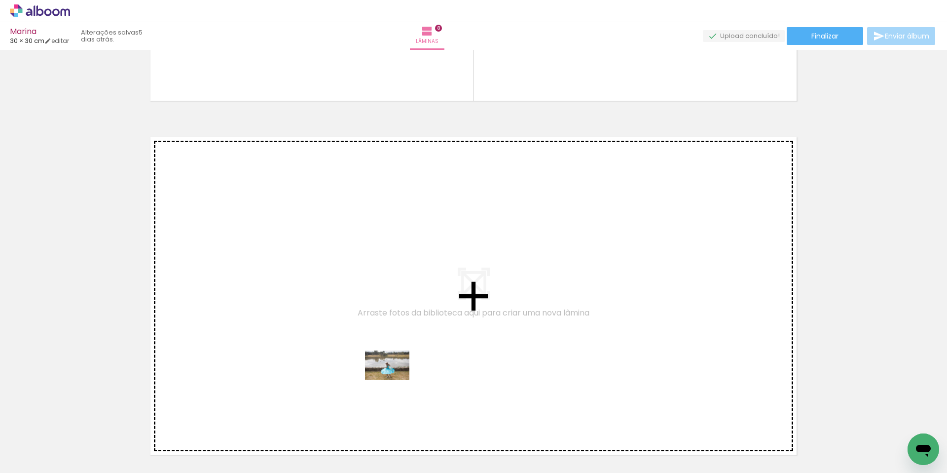
drag, startPoint x: 543, startPoint y: 437, endPoint x: 395, endPoint y: 380, distance: 159.1
click at [395, 380] on quentale-workspace at bounding box center [473, 236] width 947 height 473
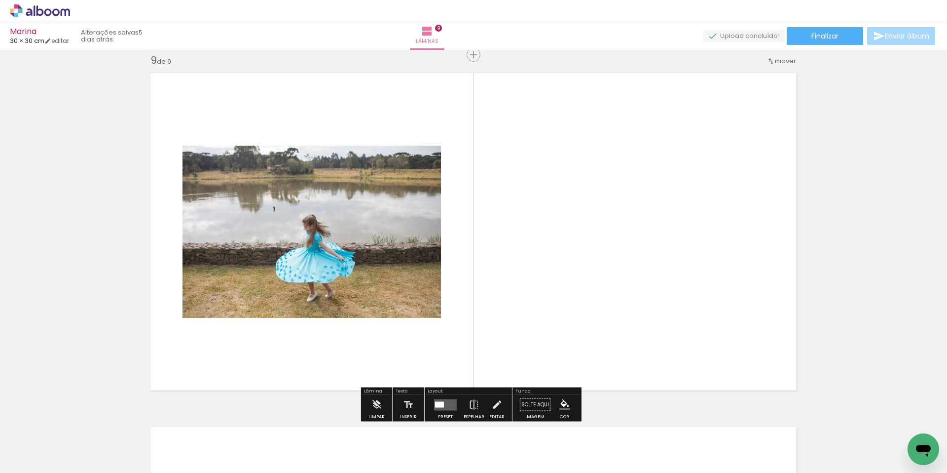
scroll to position [2839, 0]
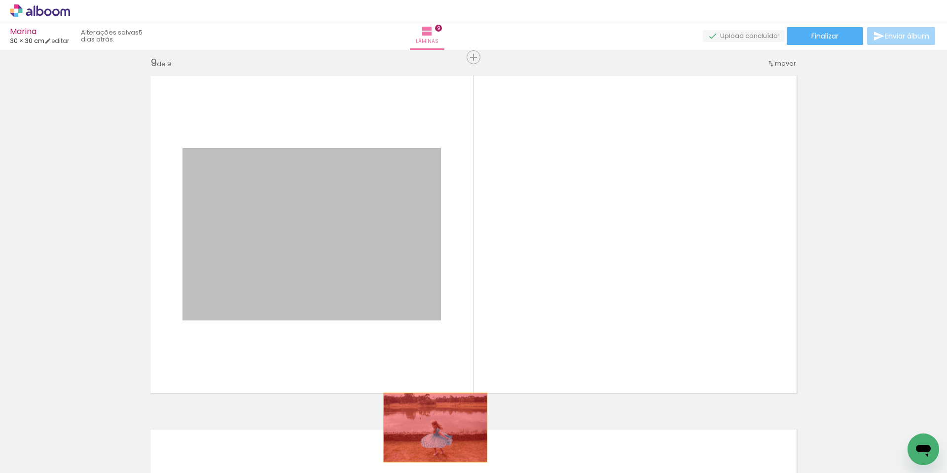
drag, startPoint x: 380, startPoint y: 297, endPoint x: 435, endPoint y: 432, distance: 144.7
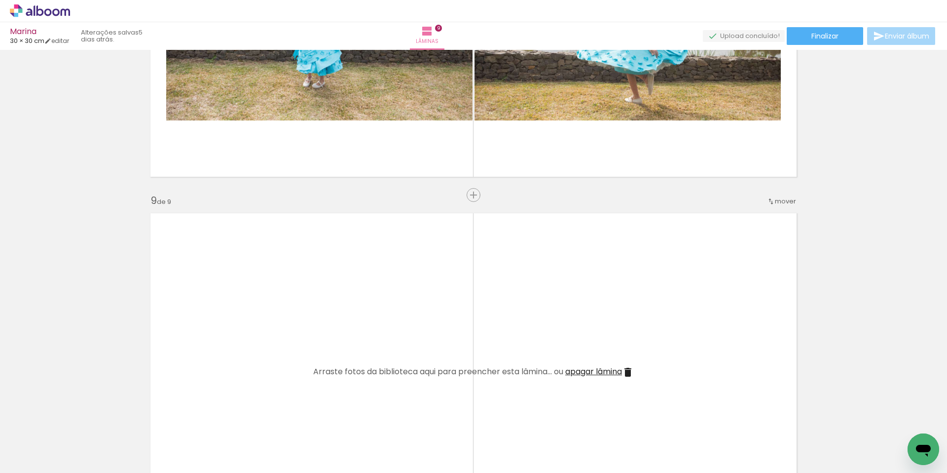
scroll to position [2578, 0]
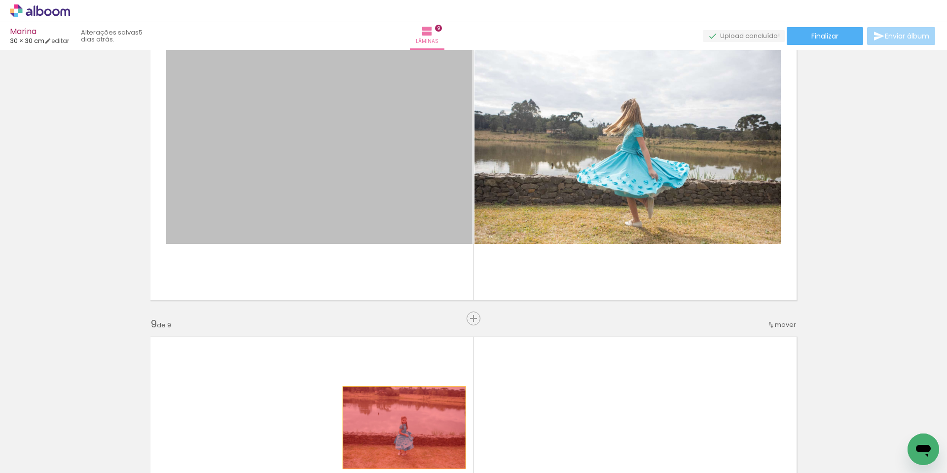
drag, startPoint x: 375, startPoint y: 206, endPoint x: 401, endPoint y: 428, distance: 222.9
click at [401, 428] on quentale-workspace at bounding box center [473, 236] width 947 height 473
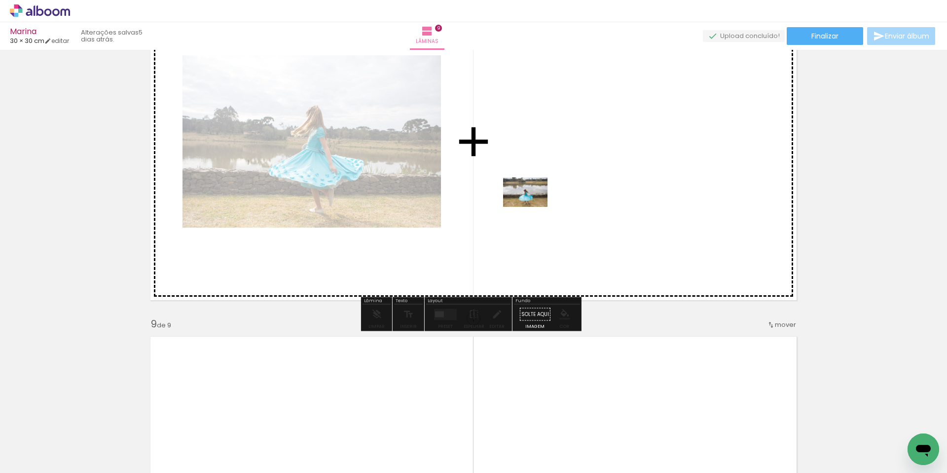
drag, startPoint x: 529, startPoint y: 420, endPoint x: 533, endPoint y: 207, distance: 213.6
click at [533, 207] on quentale-workspace at bounding box center [473, 236] width 947 height 473
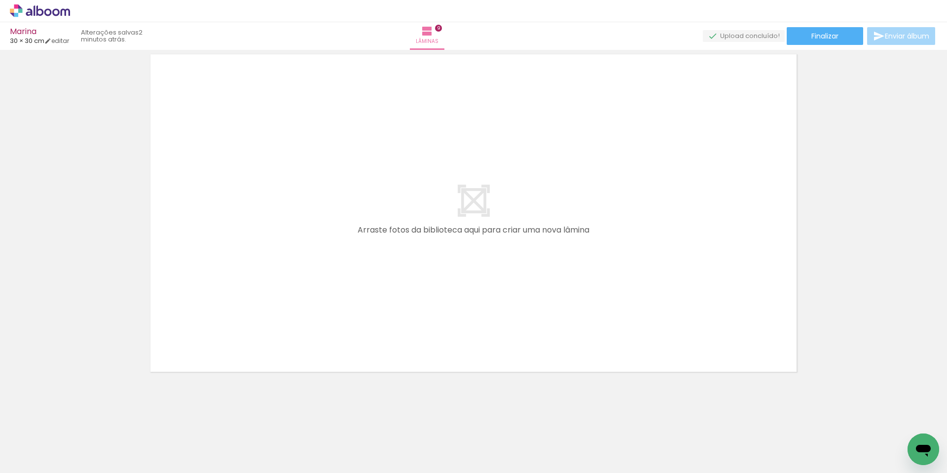
scroll to position [3214, 0]
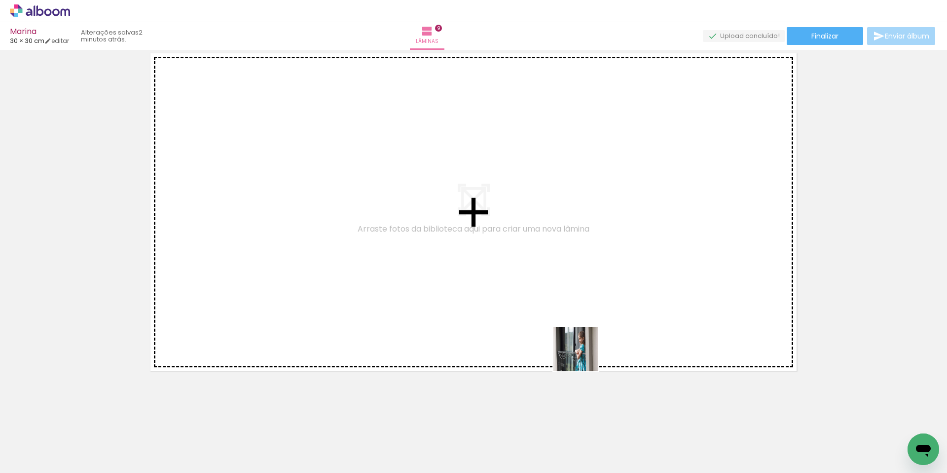
drag, startPoint x: 569, startPoint y: 425, endPoint x: 631, endPoint y: 298, distance: 141.2
click at [631, 298] on quentale-workspace at bounding box center [473, 236] width 947 height 473
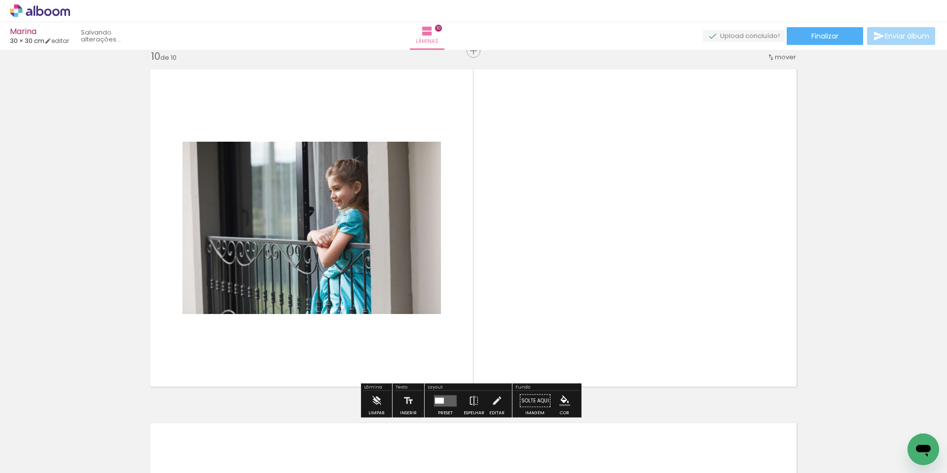
scroll to position [3196, 0]
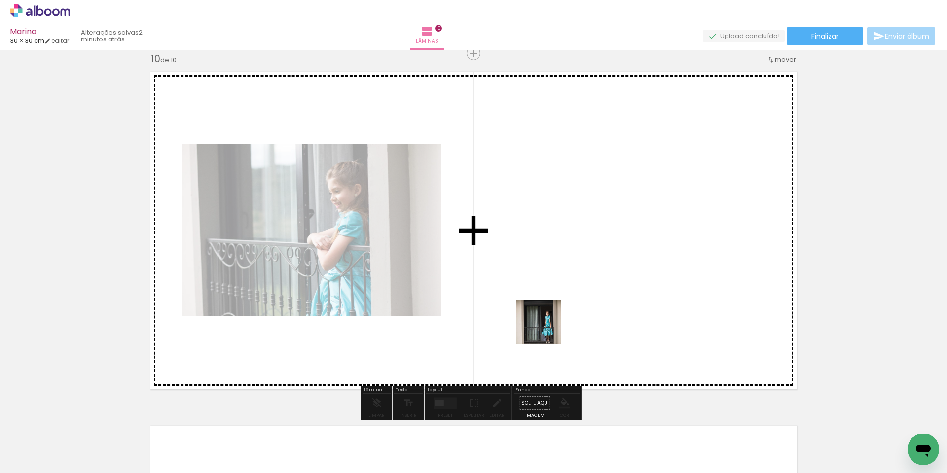
drag, startPoint x: 357, startPoint y: 442, endPoint x: 605, endPoint y: 300, distance: 285.7
click at [605, 300] on quentale-workspace at bounding box center [473, 236] width 947 height 473
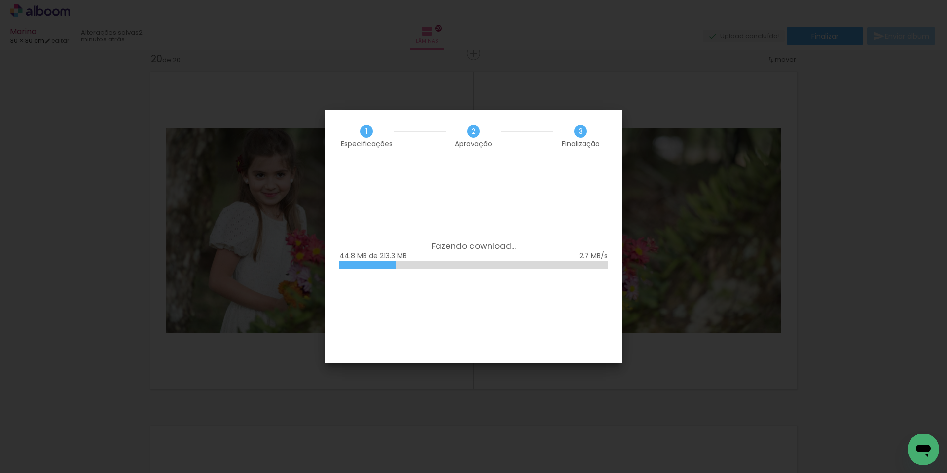
scroll to position [0, 2286]
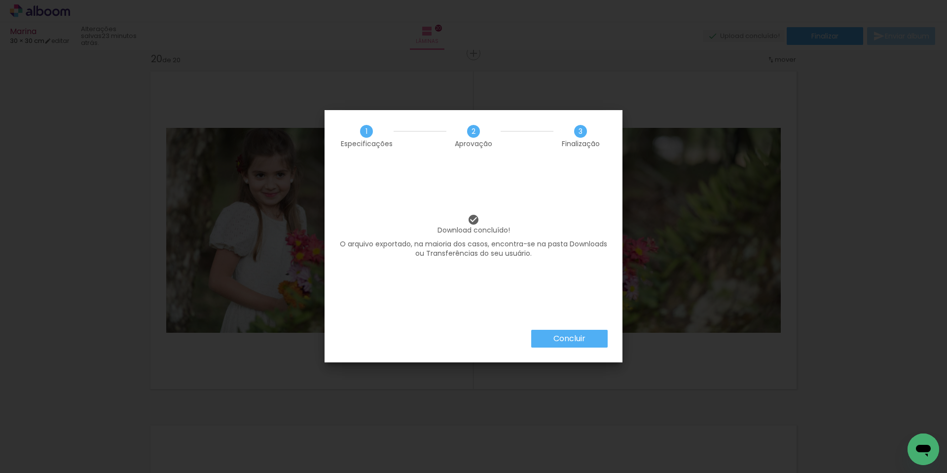
scroll to position [0, 2286]
